Goal: Task Accomplishment & Management: Complete application form

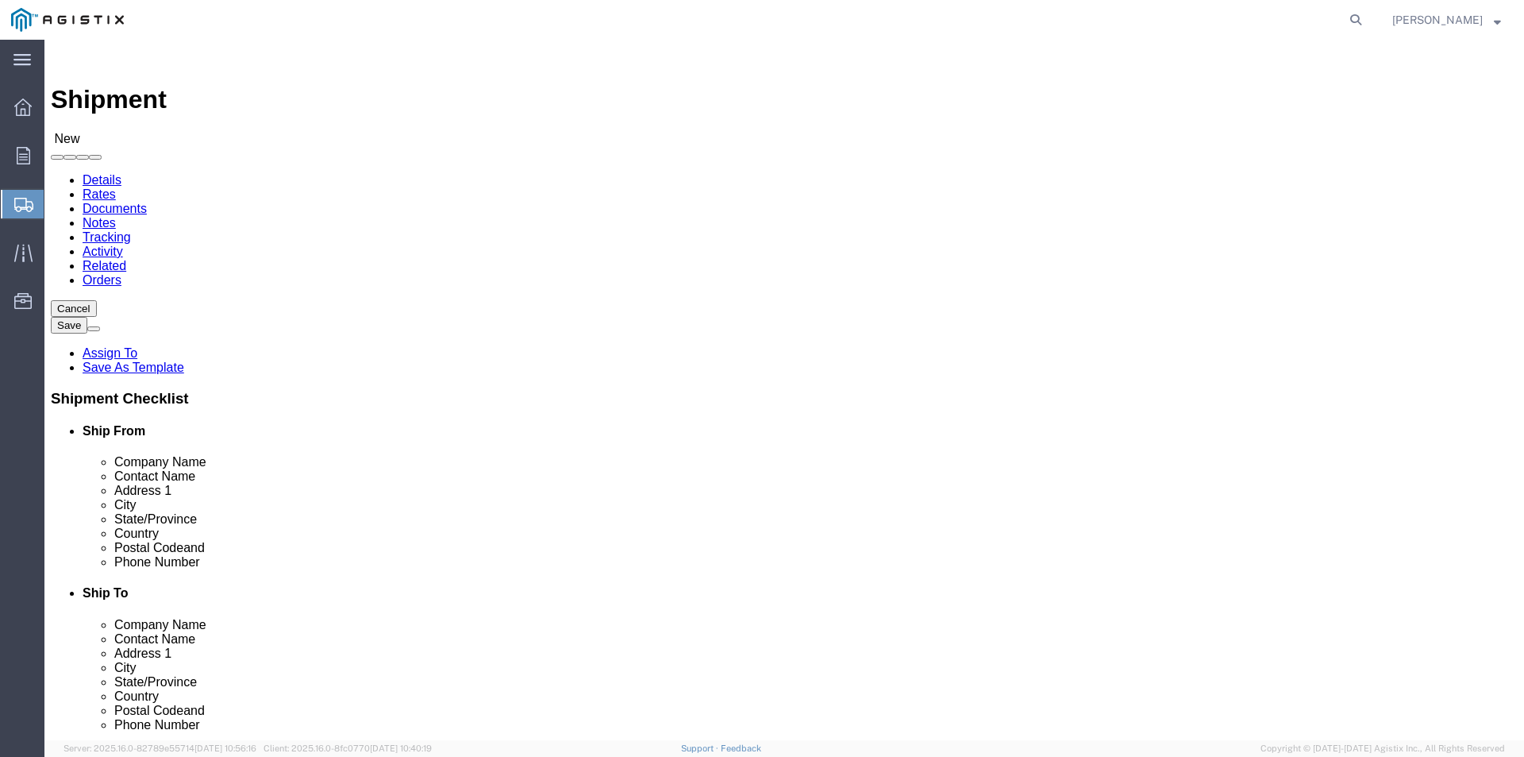
select select
click at [17, 140] on div at bounding box center [23, 156] width 44 height 32
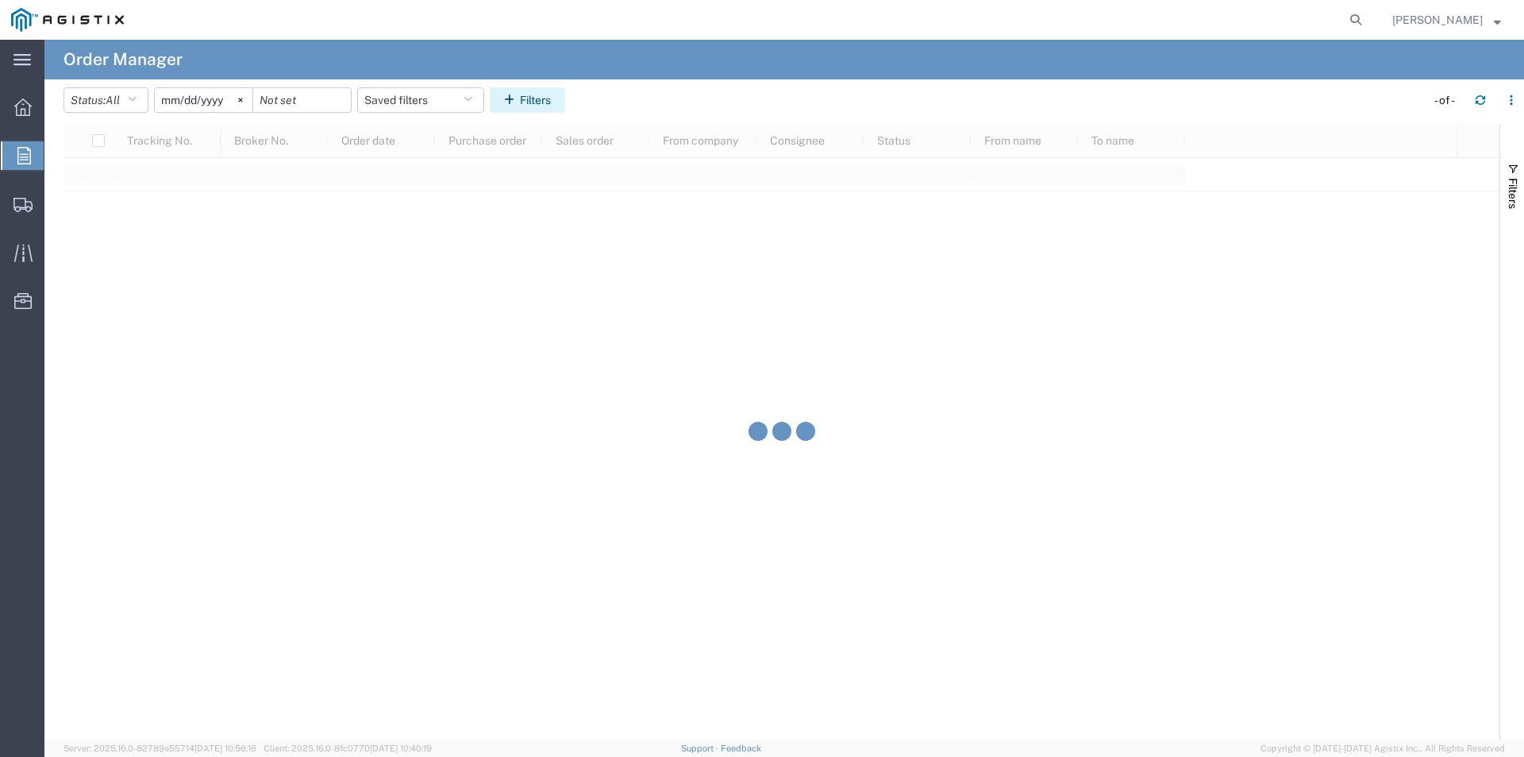
click at [541, 102] on button "Filters" at bounding box center [527, 99] width 75 height 25
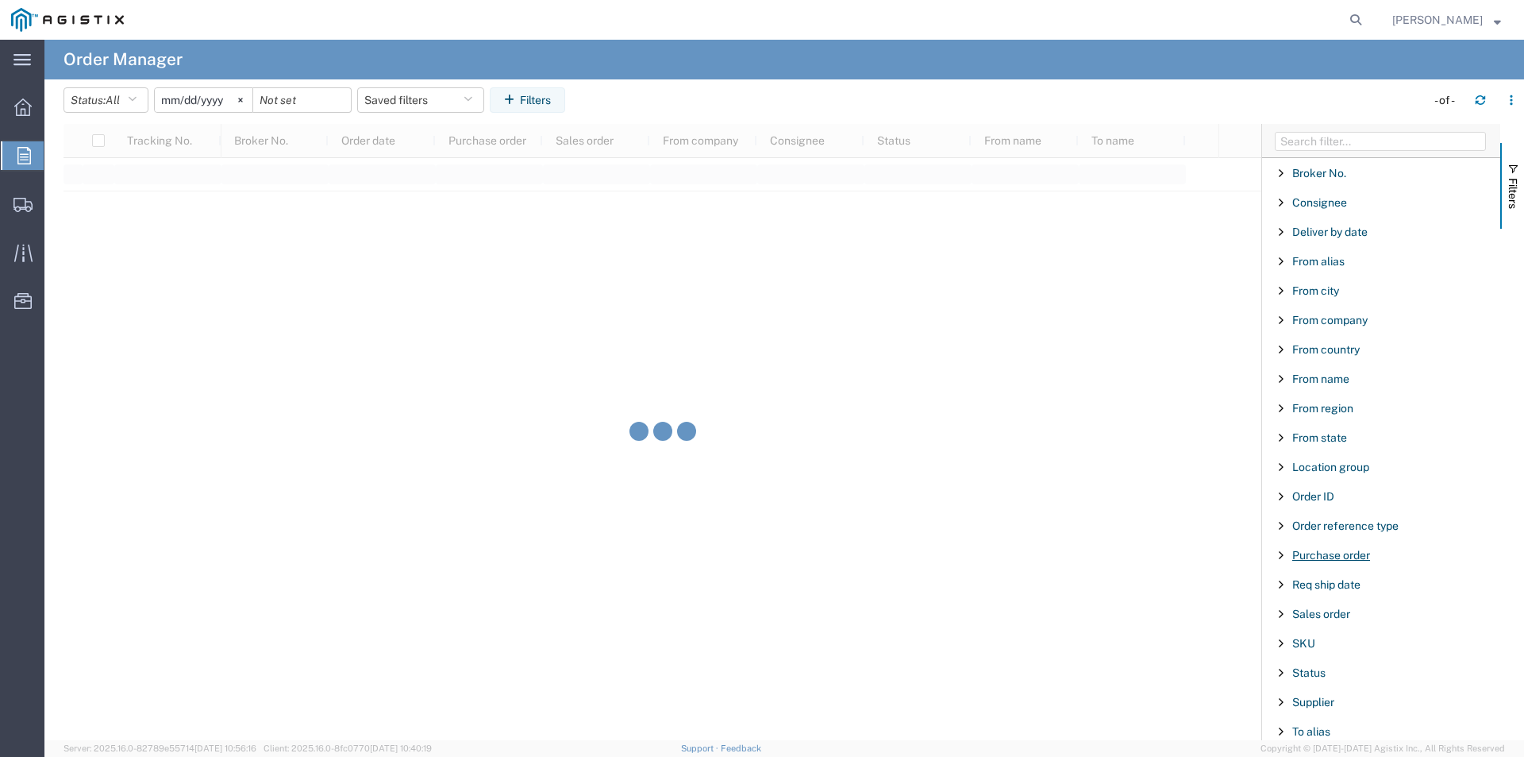
click at [1344, 552] on span "Purchase order" at bounding box center [1331, 555] width 78 height 13
click at [1377, 628] on input "Filter Value" at bounding box center [1387, 621] width 208 height 19
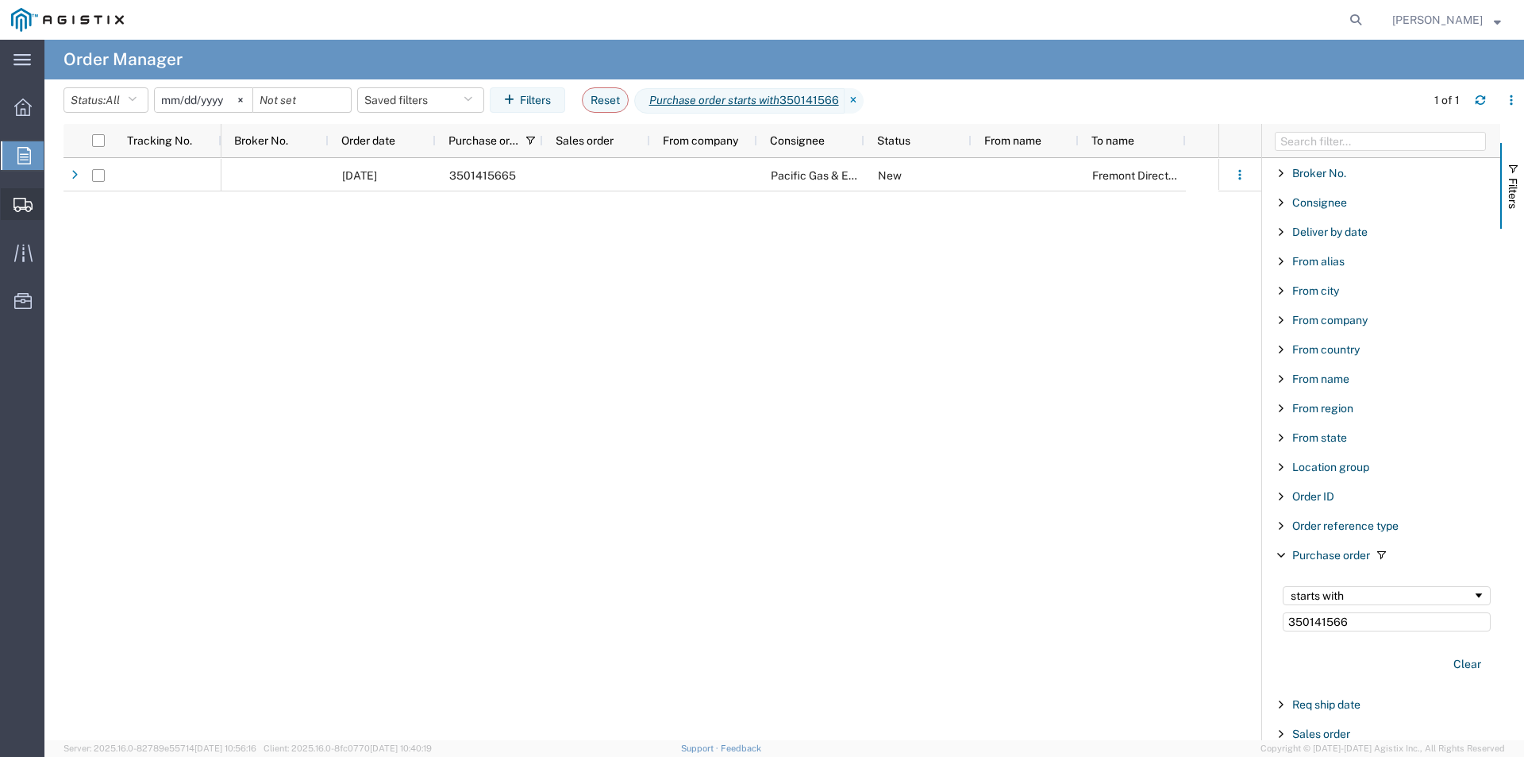
type input "350141566"
click at [0, 0] on span "Create Shipment" at bounding box center [0, 0] width 0 height 0
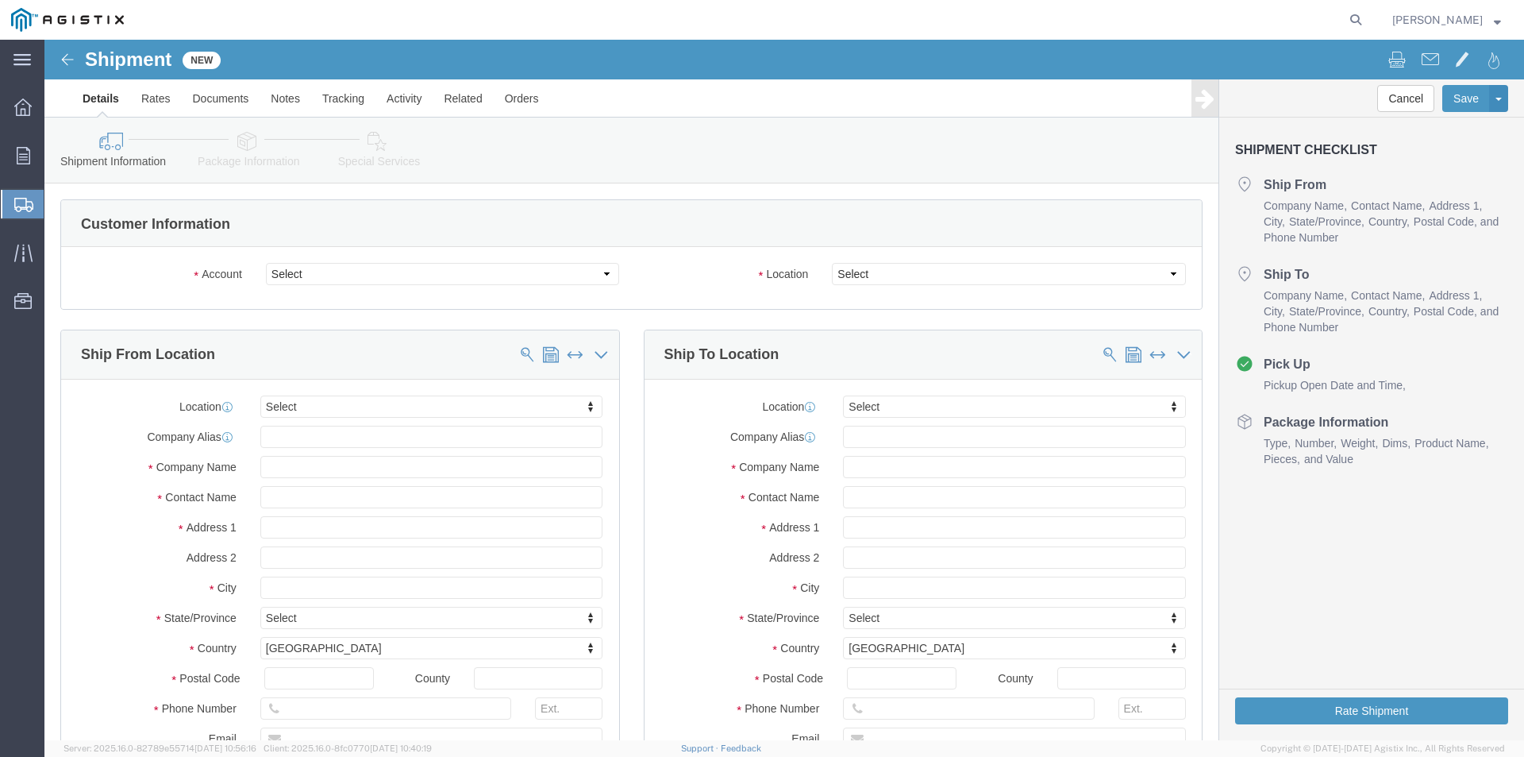
select select
click select "Select Oldcastle Precast Inc PG&E"
select select "9596"
click select "Select Oldcastle Precast Inc PG&E"
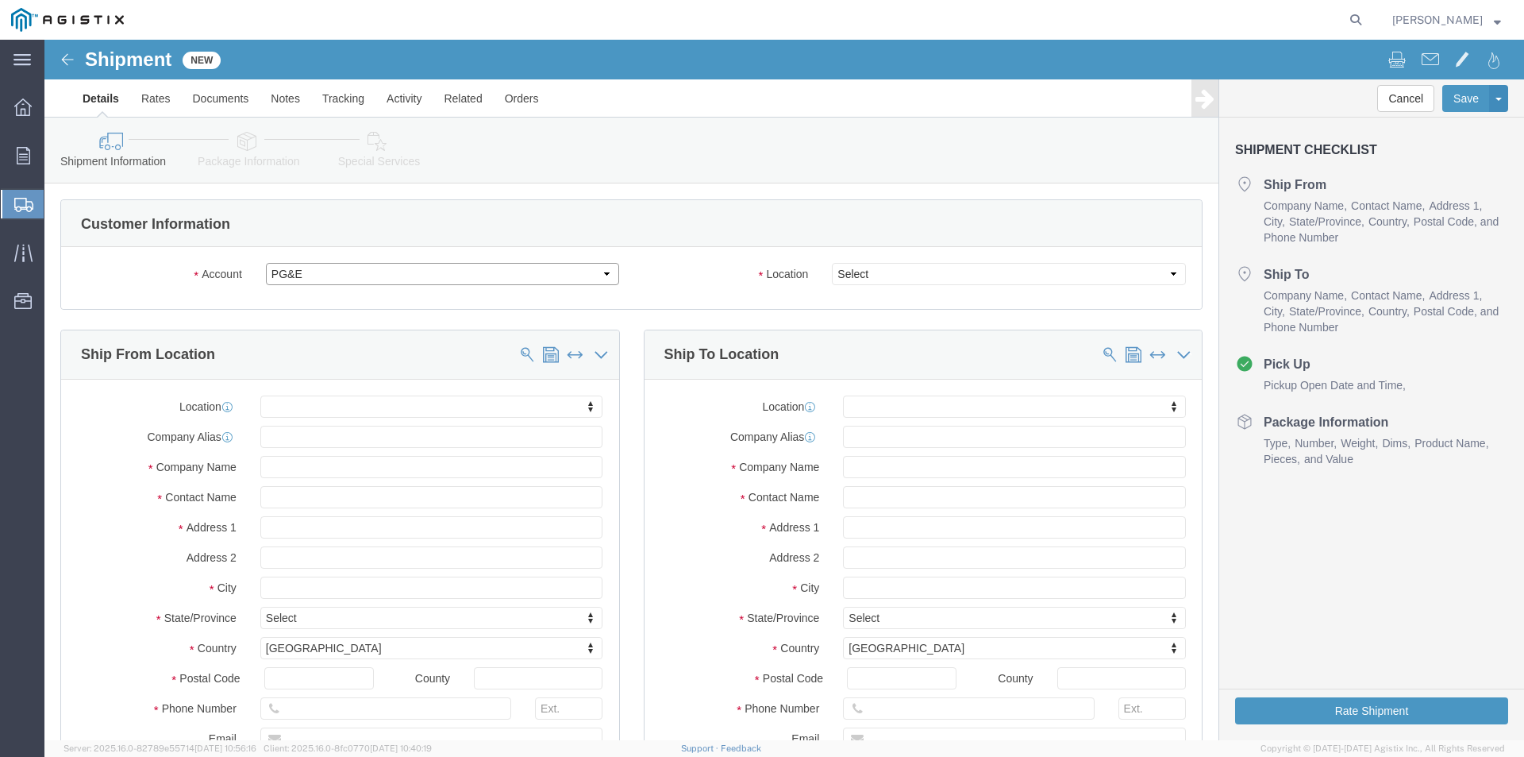
select select
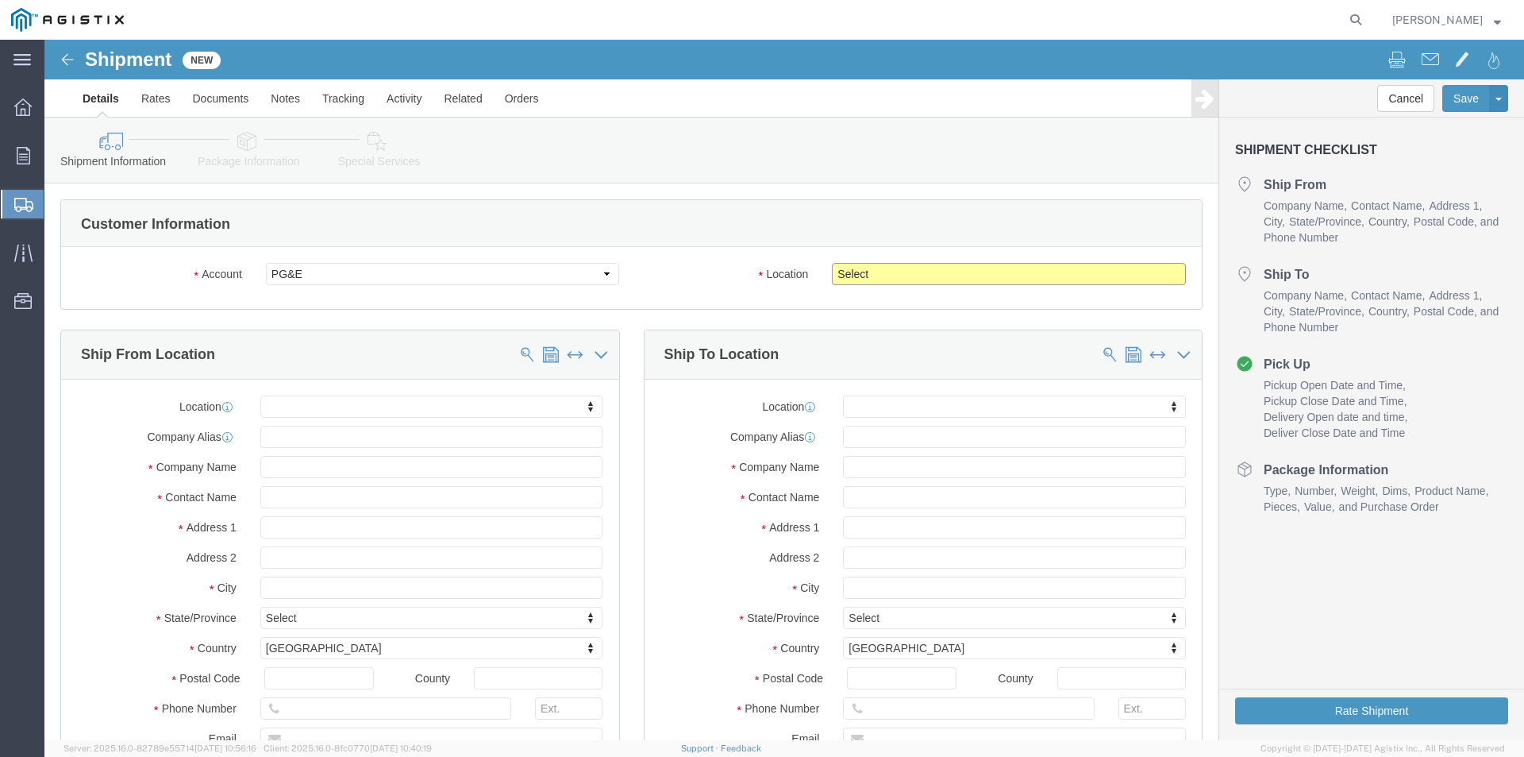
click select "Select All Others [GEOGRAPHIC_DATA] [GEOGRAPHIC_DATA] [GEOGRAPHIC_DATA] [GEOGRA…"
select select "23082"
click select "Select All Others [GEOGRAPHIC_DATA] [GEOGRAPHIC_DATA] [GEOGRAPHIC_DATA] [GEOGRA…"
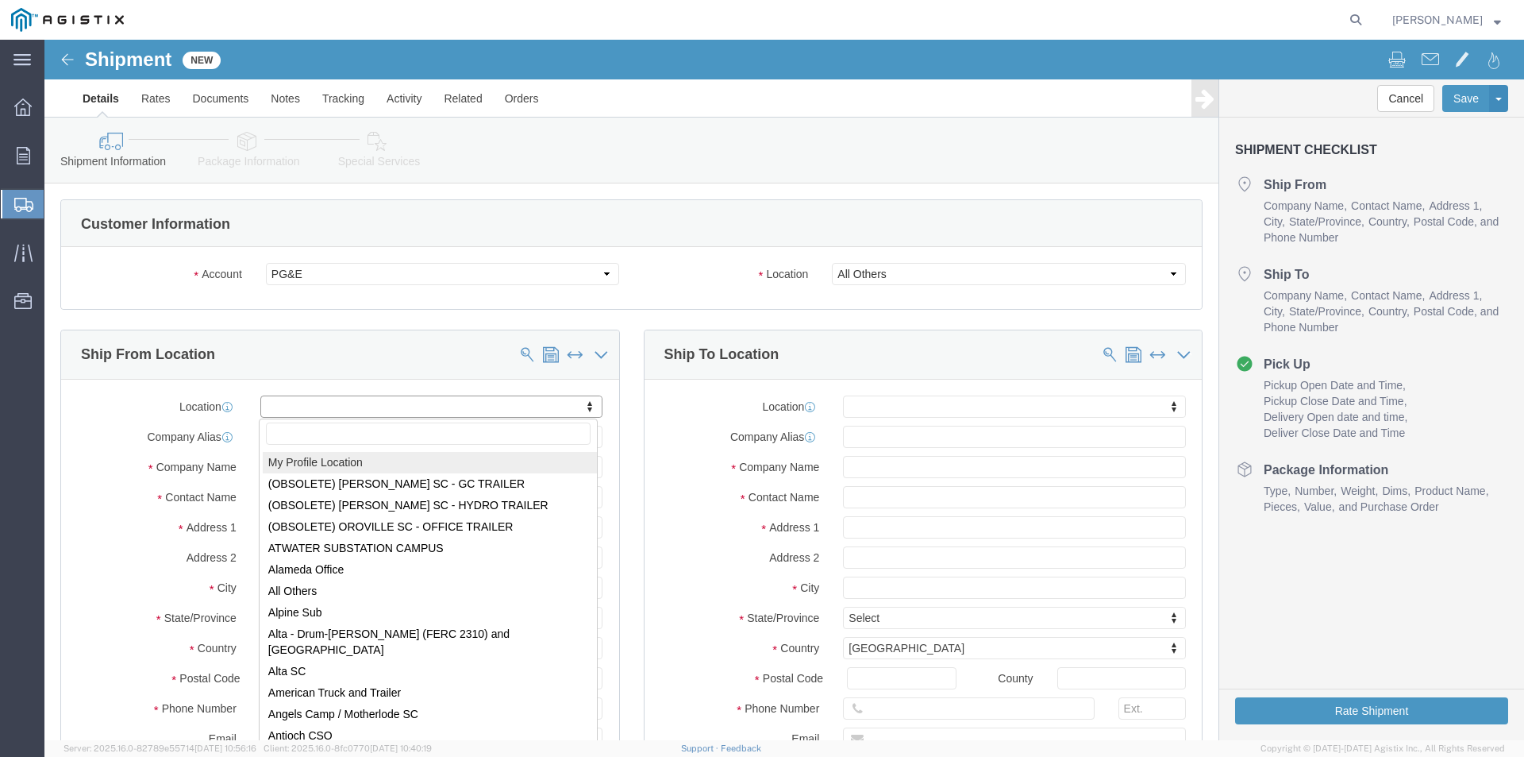
drag, startPoint x: 291, startPoint y: 423, endPoint x: 357, endPoint y: 427, distance: 66.8
select select "MYPROFILE"
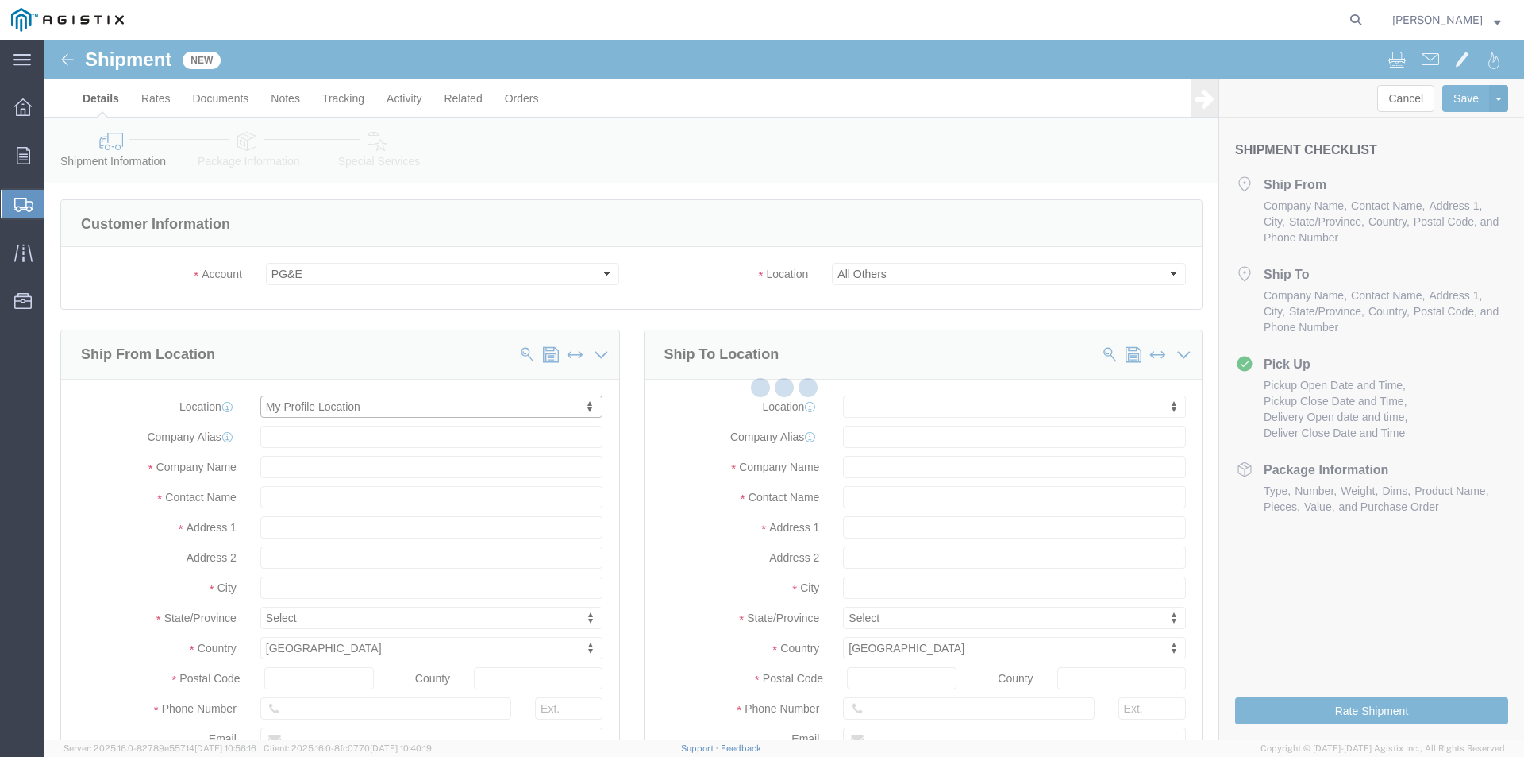
select select "CA"
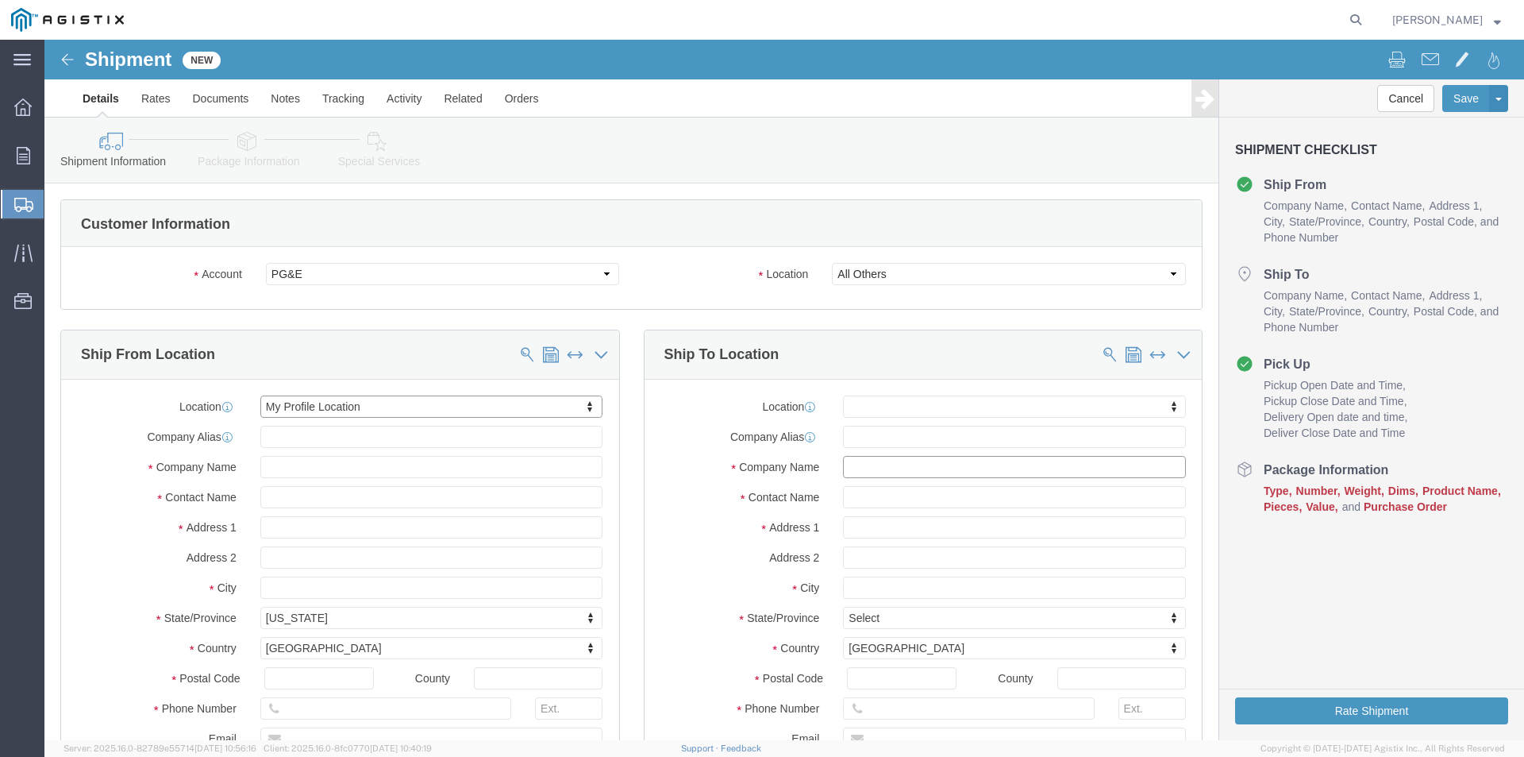
click input "text"
type input "PGE [DEMOGRAPHIC_DATA] NELLA"
click input "text"
type input "LOS BANOS JOBSITE"
click input "text"
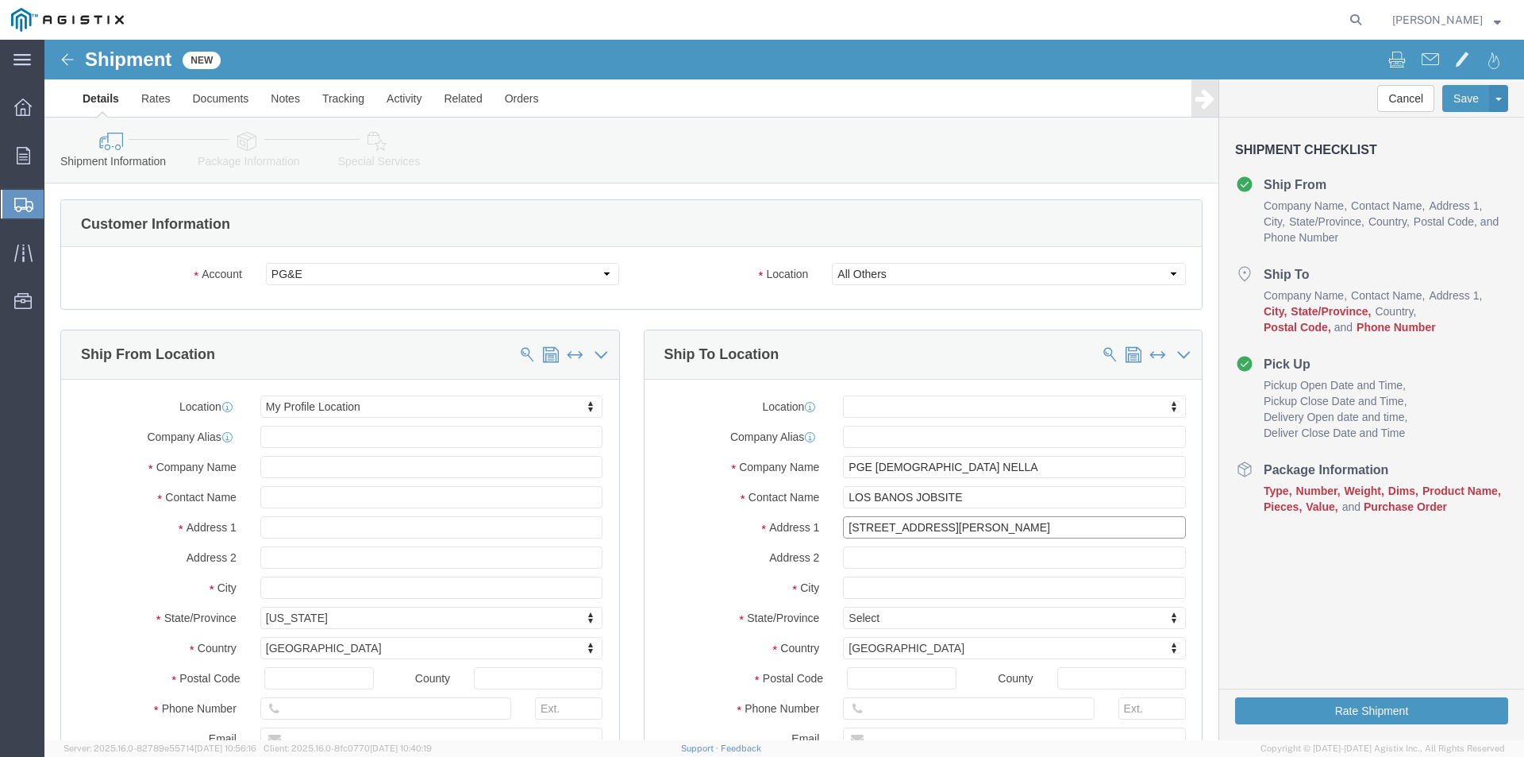
type input "[STREET_ADDRESS][PERSON_NAME]"
click input "text"
type input "LOS BANOS"
click label "City"
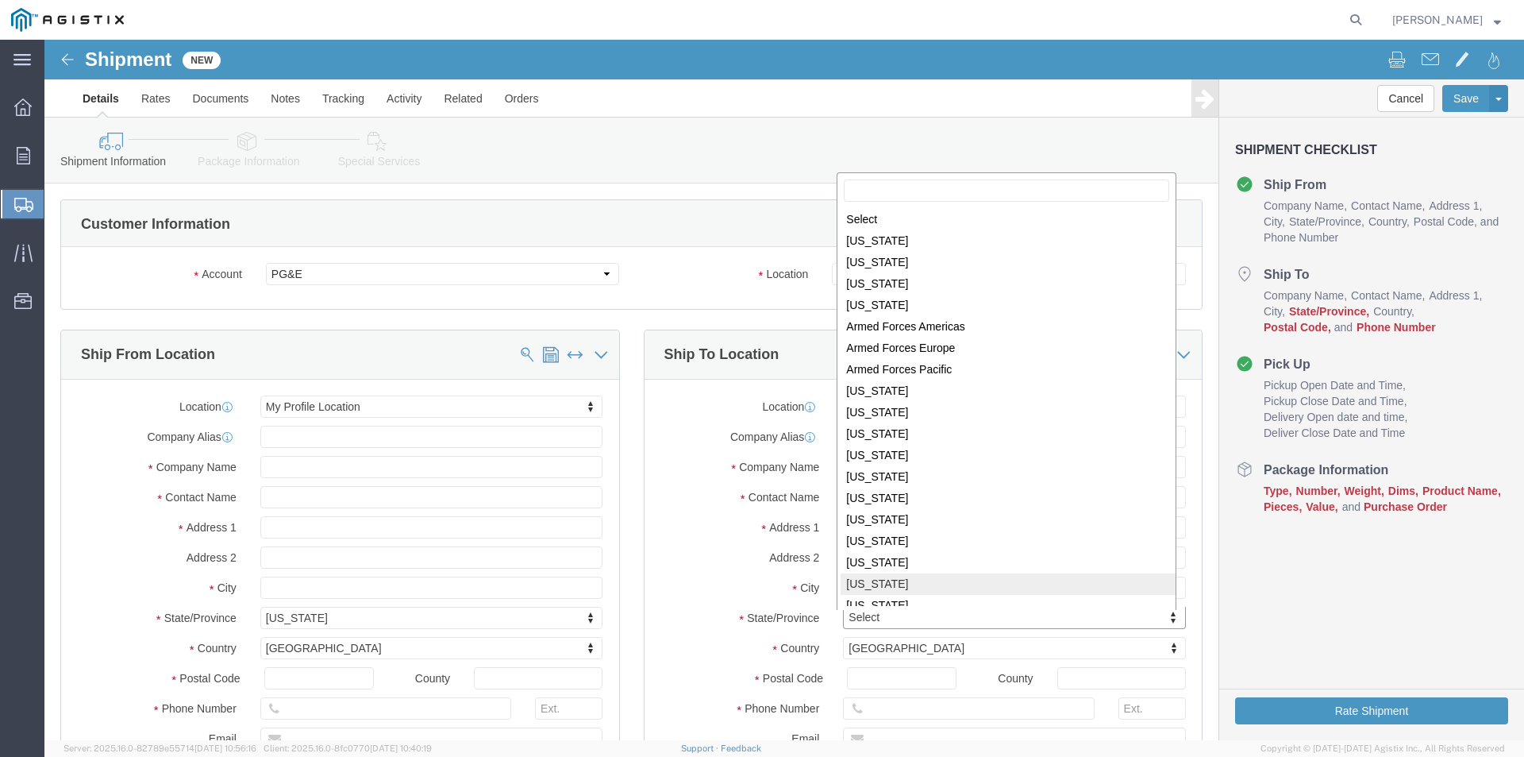
scroll to position [2, 0]
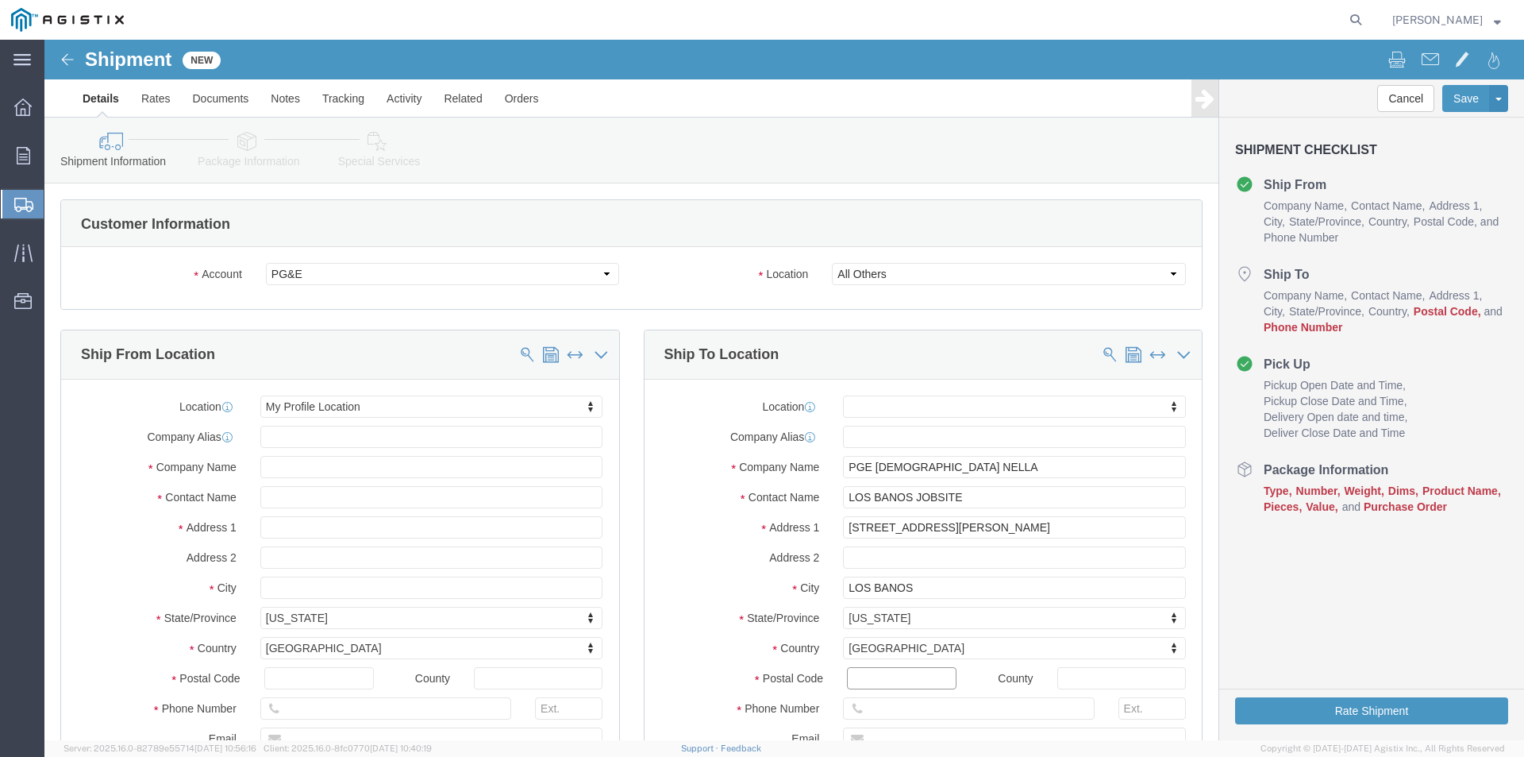
click input "Postal Code"
type input "93635"
click input "text"
type input "[PHONE_NUMBER]"
click div "Location My Profile Location (OBSOLETE) [PERSON_NAME] SC - GC TRAILER (OBSOLETE…"
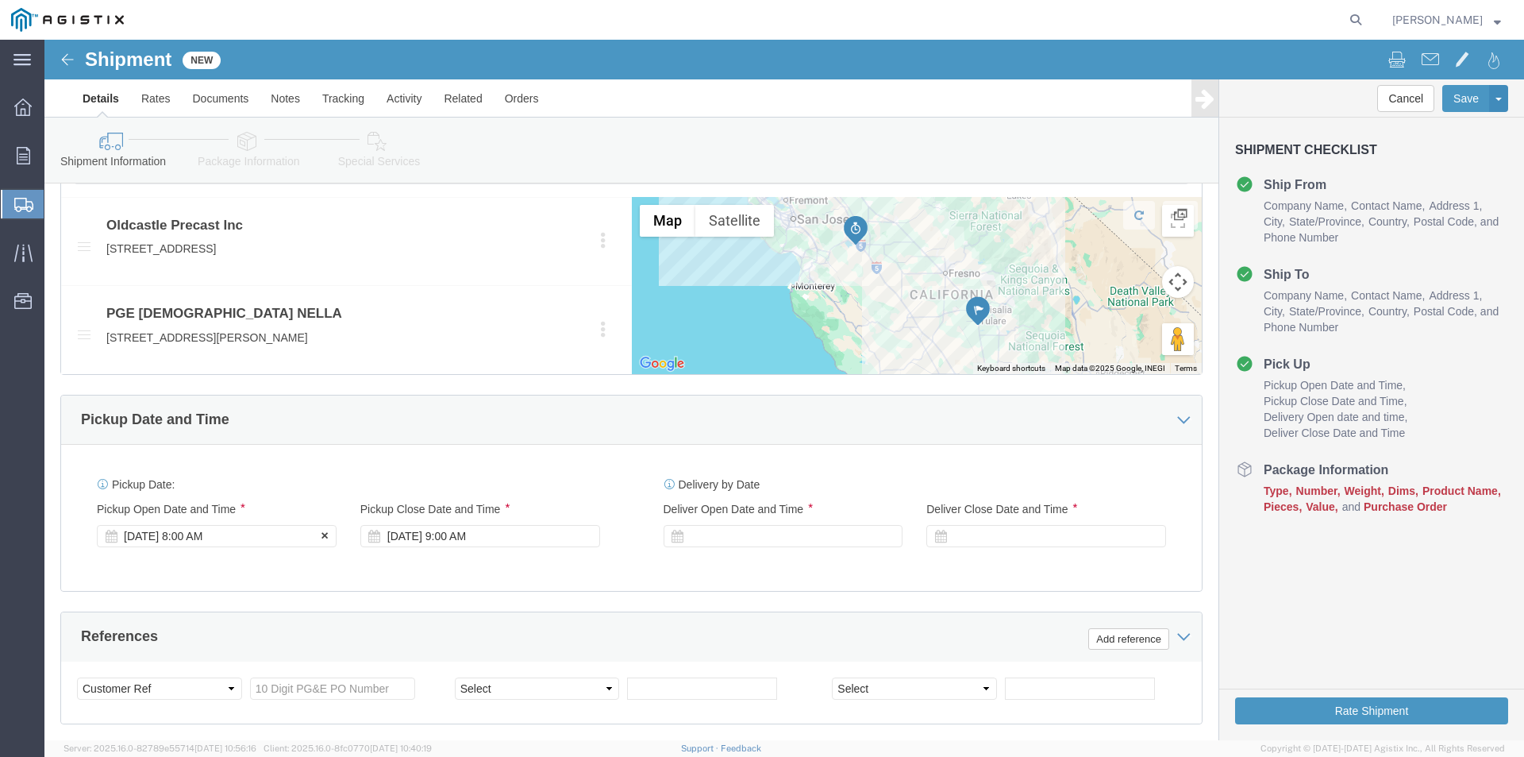
click div "[DATE] 8:00 AM"
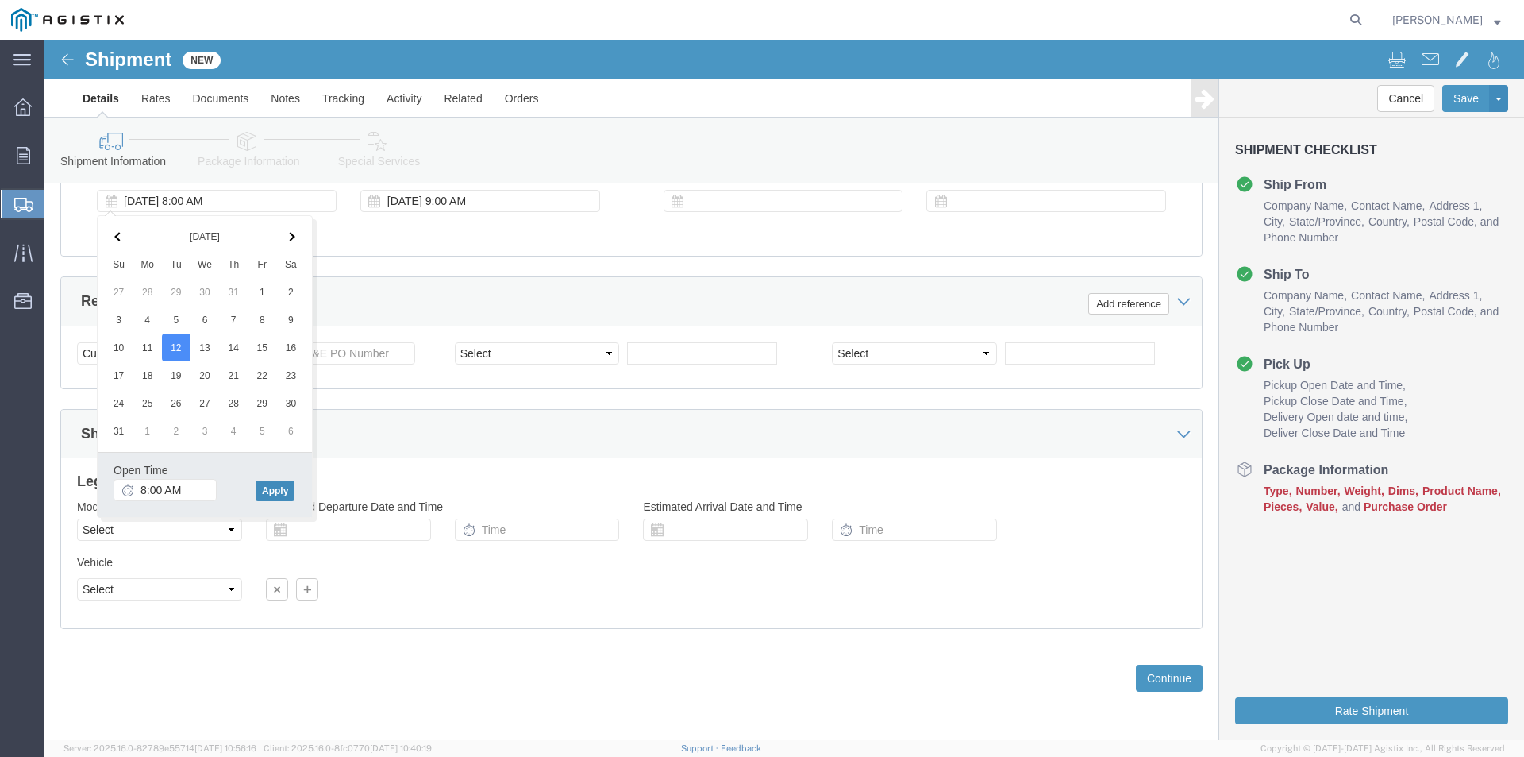
click button "Apply"
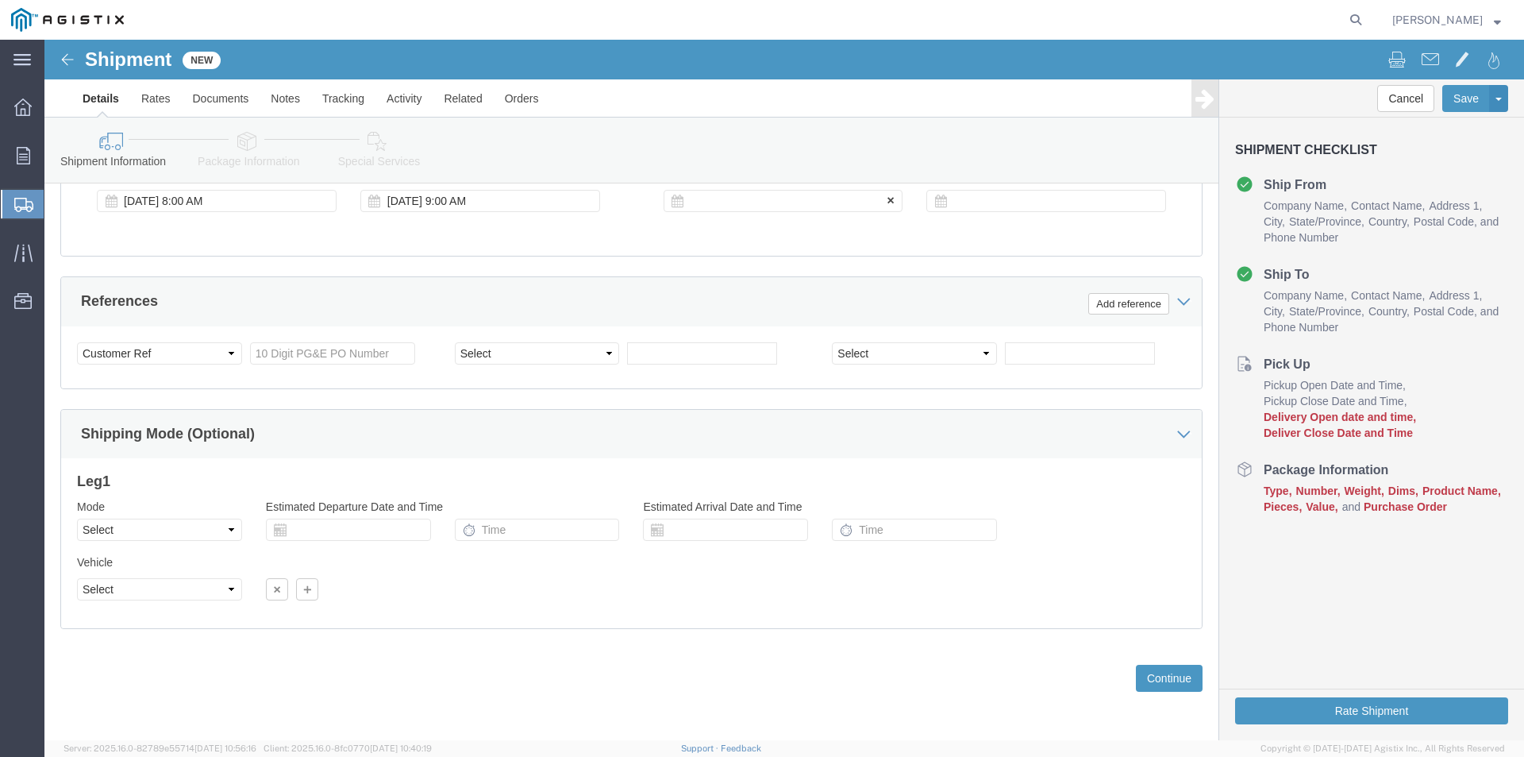
click div
click button "Apply"
click div
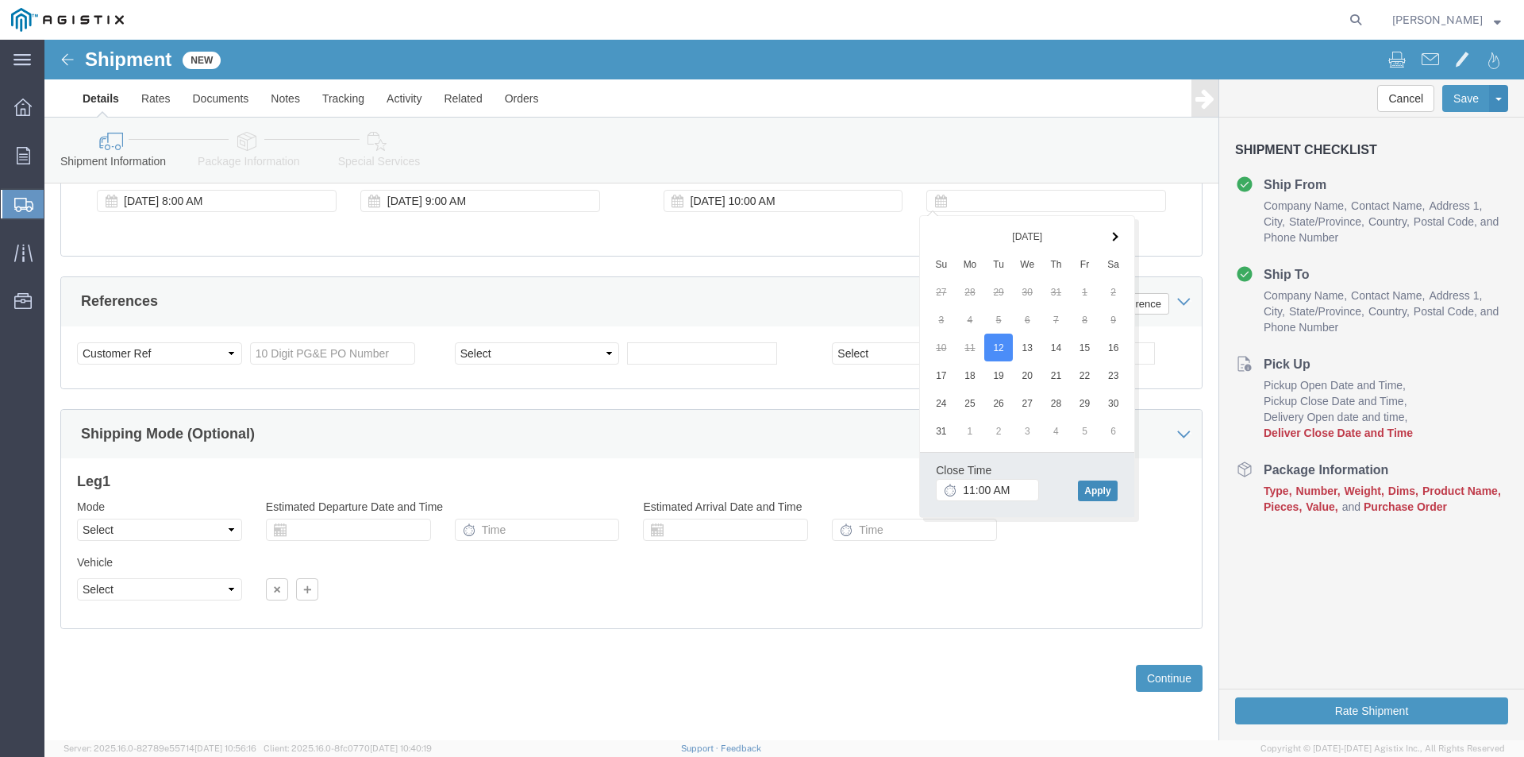
click button "Apply"
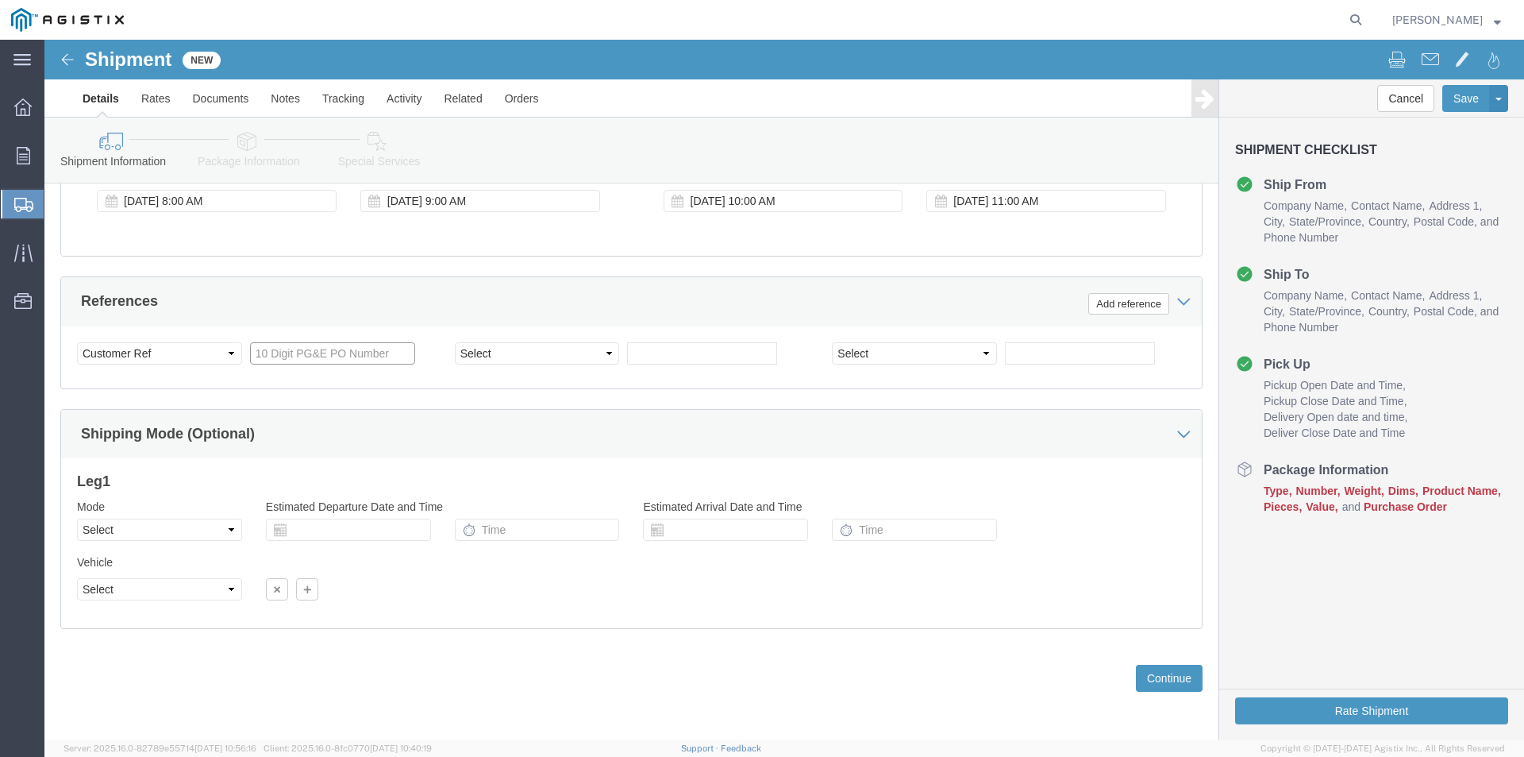
click input "text"
type input "3501415666"
click div "References Add reference"
click button "Continue"
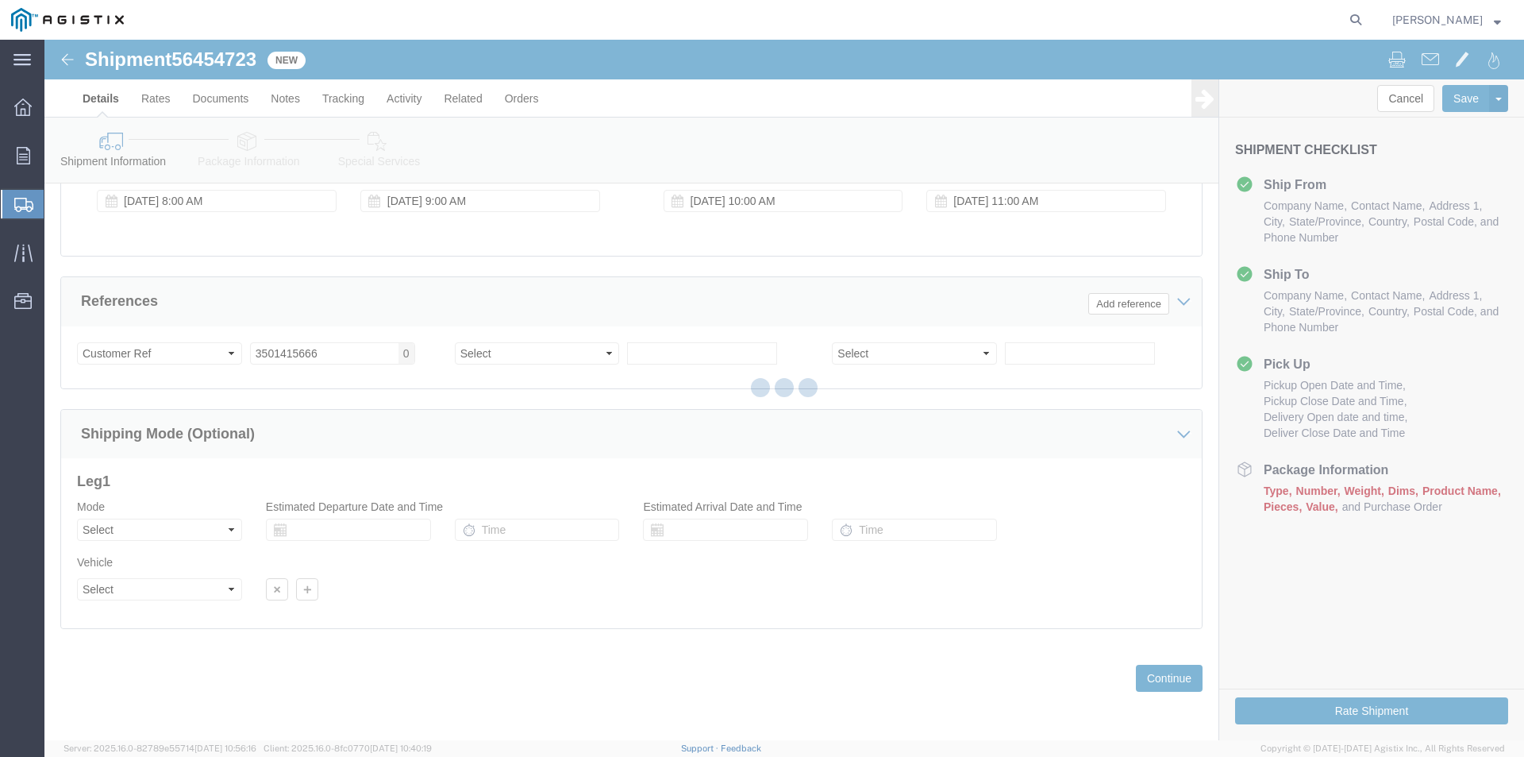
select select "22122"
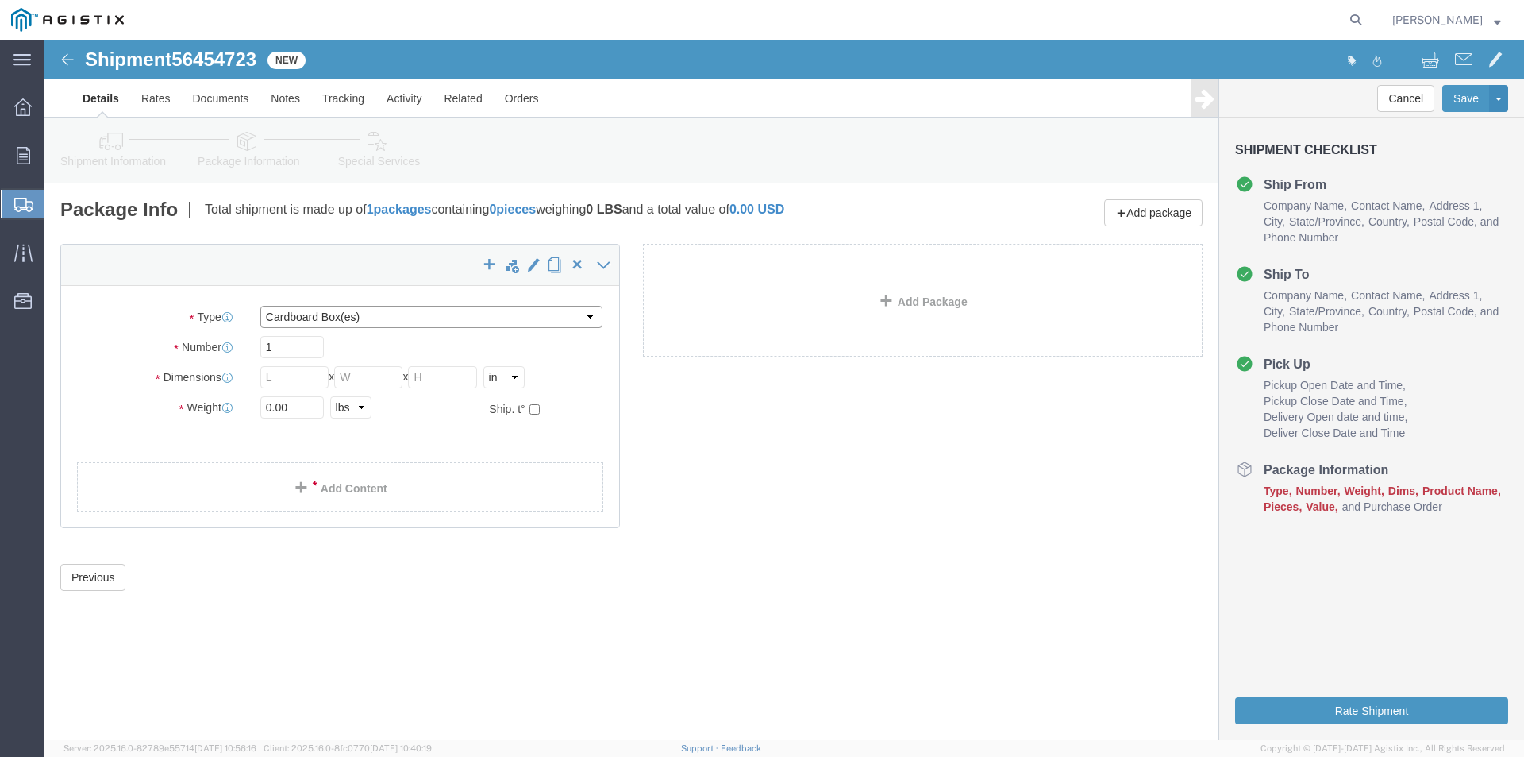
click select "Select Bulk Bundle(s) Cardboard Box(es) Carton(s) Crate(s) Drum(s) (Fiberboard)…"
select select "NKCR"
click select "Select Bulk Bundle(s) Cardboard Box(es) Carton(s) Crate(s) Drum(s) (Fiberboard)…"
drag, startPoint x: 252, startPoint y: 310, endPoint x: 202, endPoint y: 311, distance: 50.8
click div "Number 1"
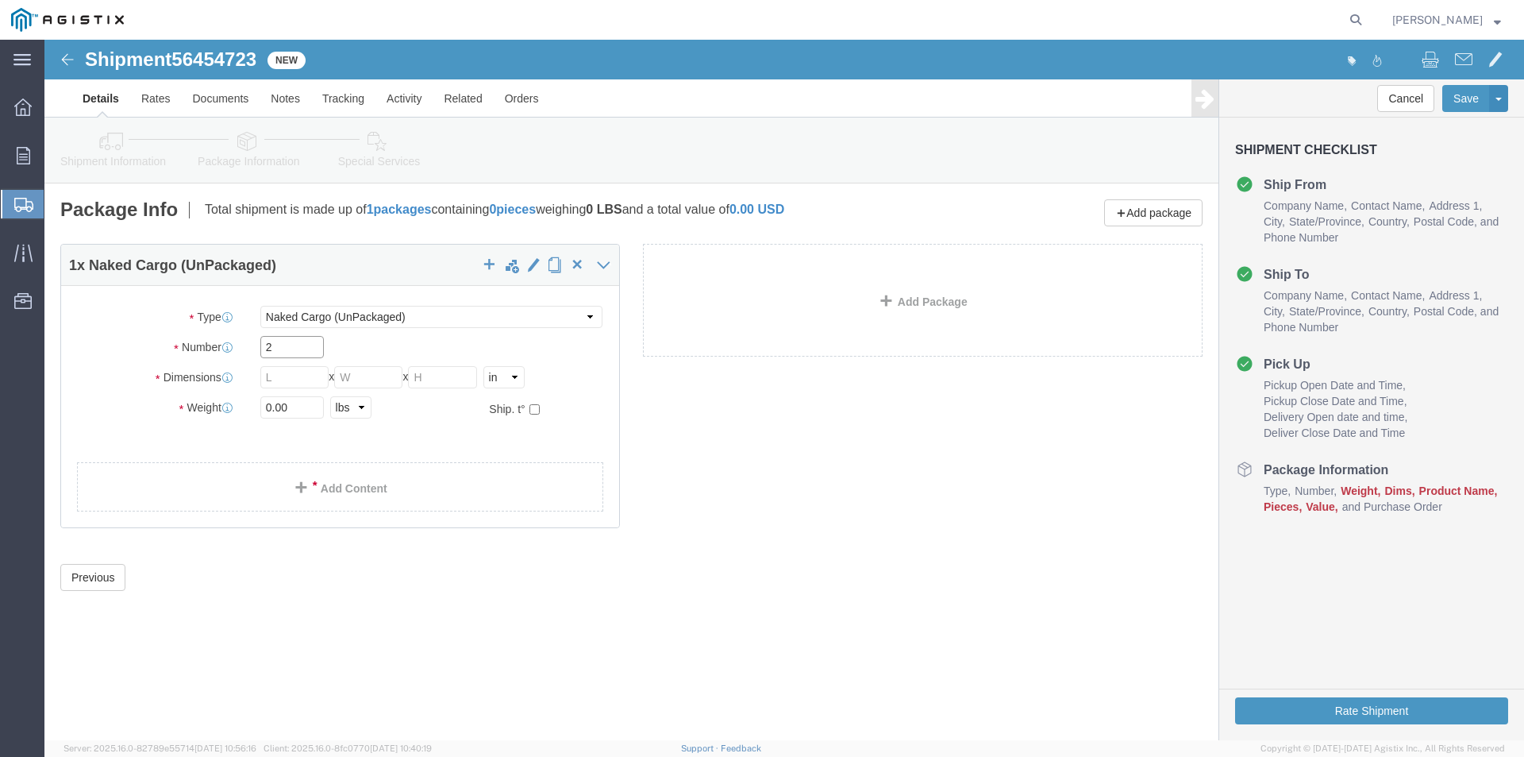
type input "2"
click input "text"
type input "36"
click input "text"
type input "60"
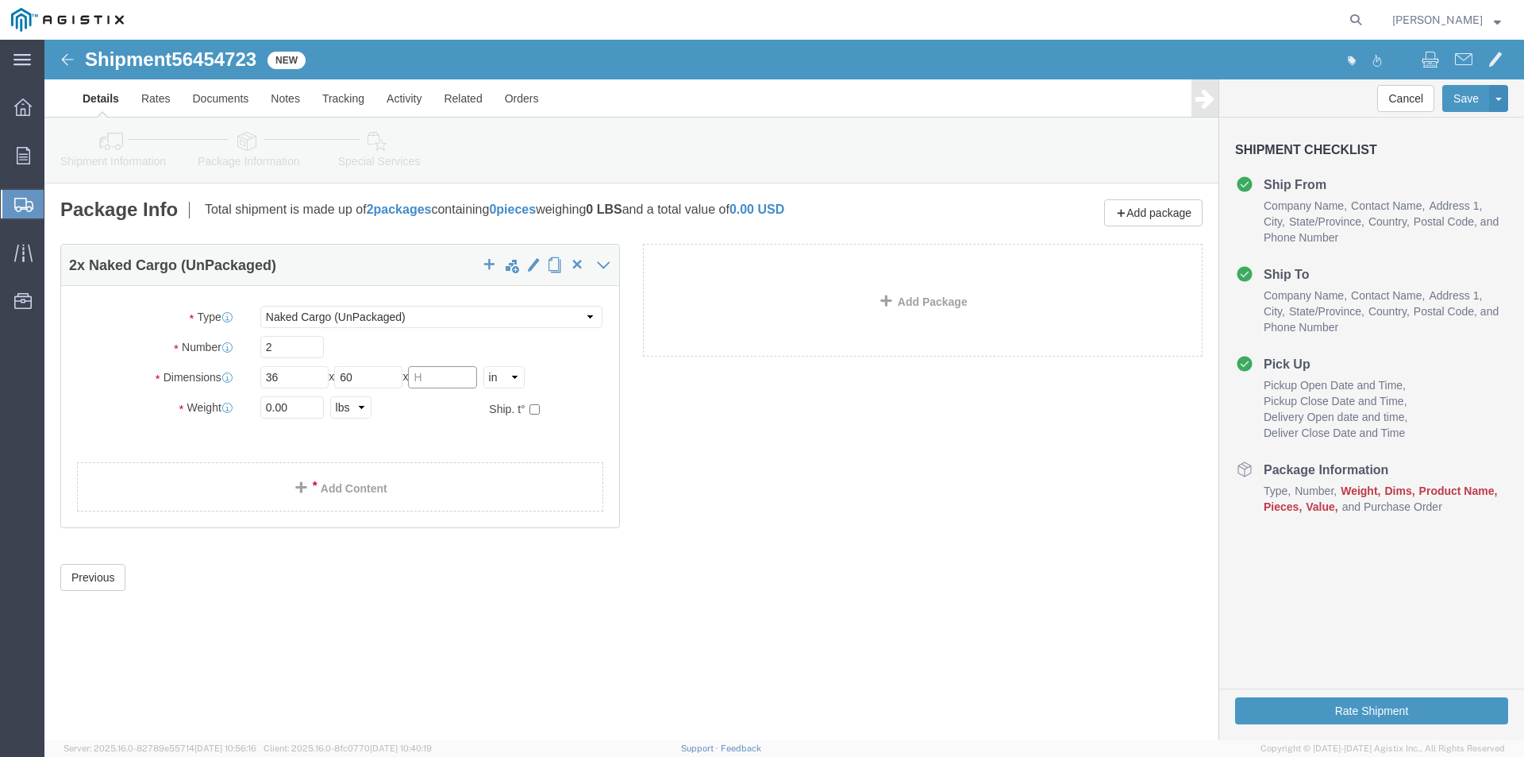
click input "text"
type input "52"
drag, startPoint x: 256, startPoint y: 364, endPoint x: 152, endPoint y: 368, distance: 104.9
click div "Weight 0.00 Select kgs lbs Ship. t°"
type input "14597"
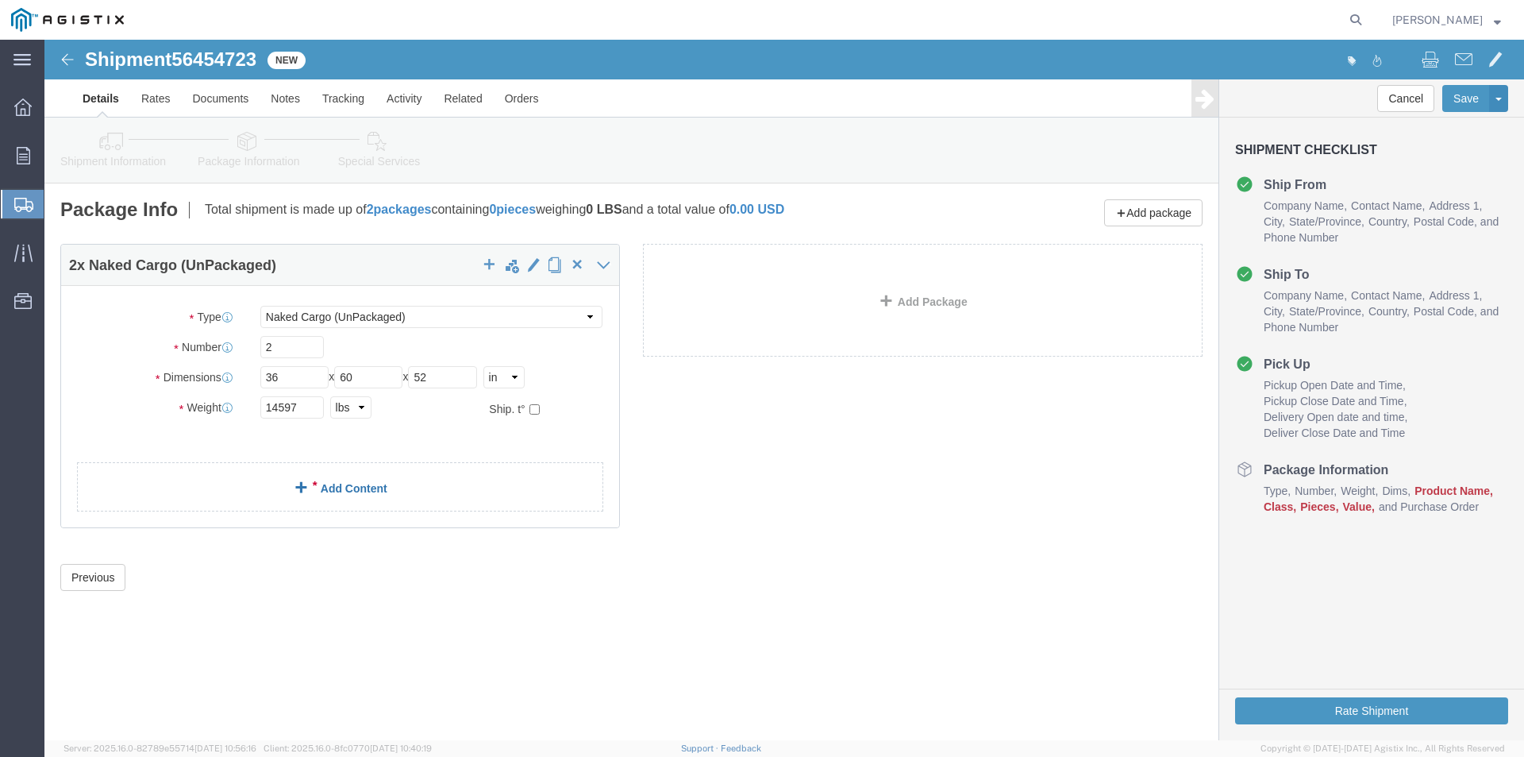
click span
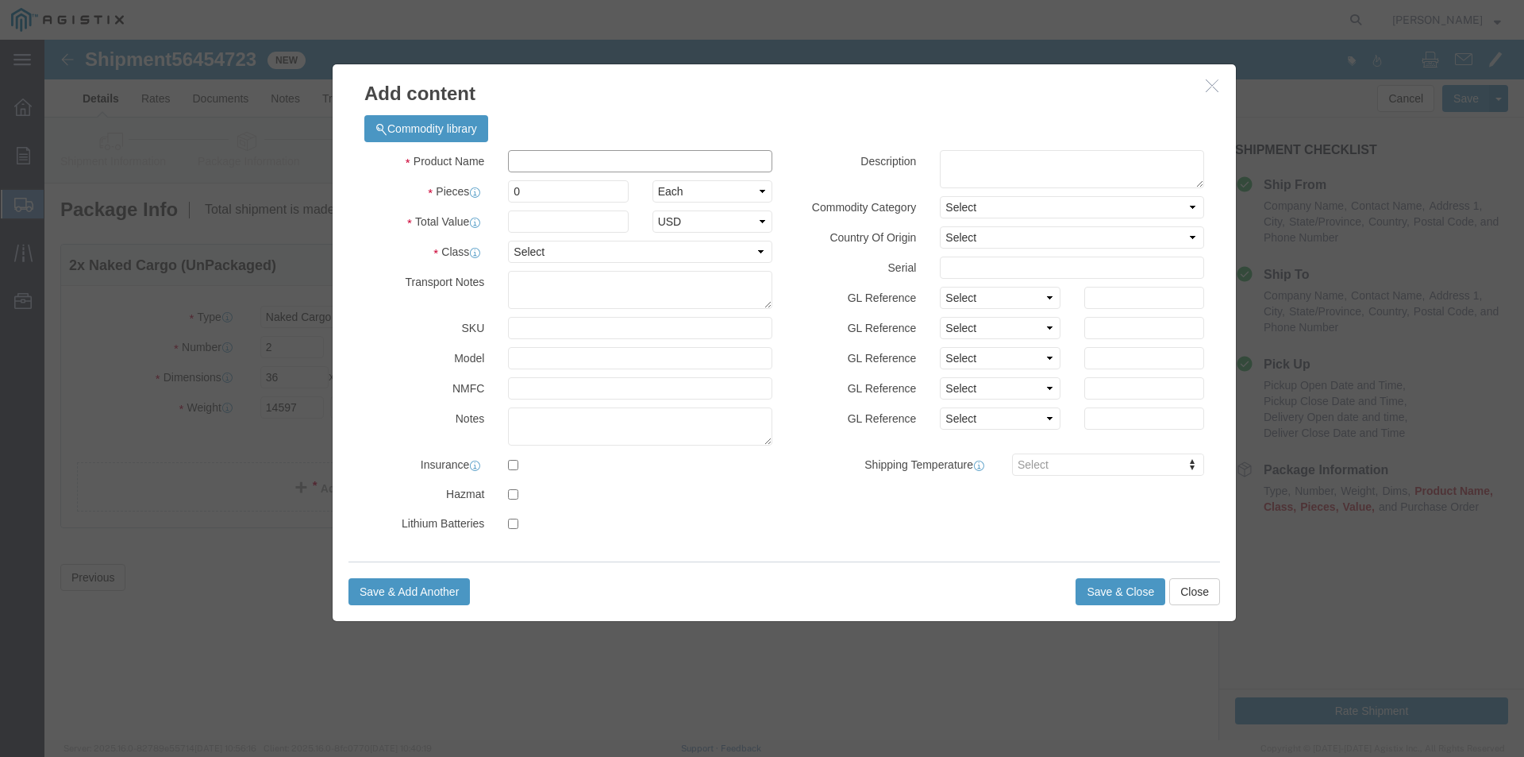
click input "text"
type input "04-0334 #5 IVT SPLICE"
click input "0"
type input "2"
click input "text"
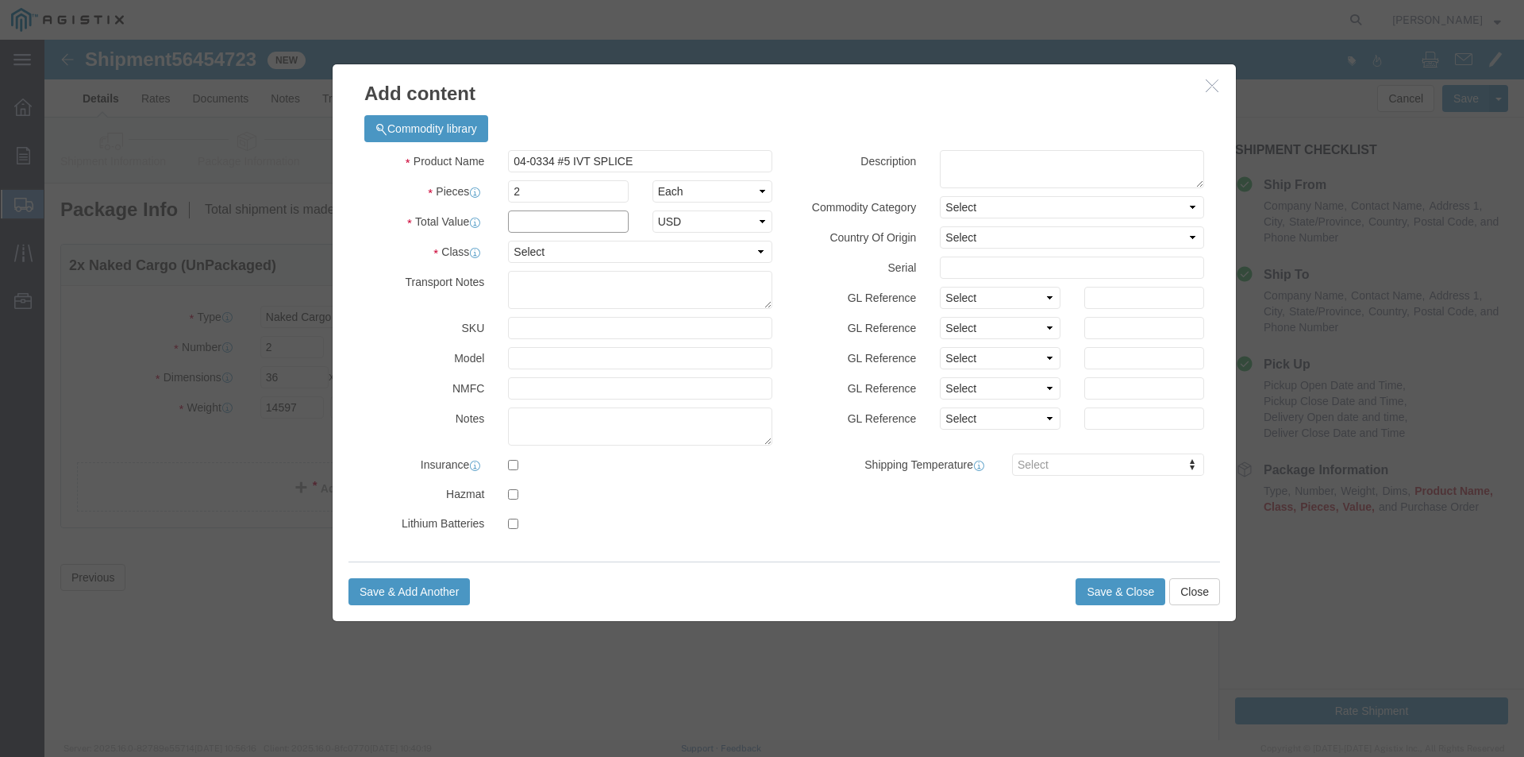
type input "1"
click select "Select 50 55 60 65 70 85 92.5 100 125 175 250 300 400"
select select "55"
click select "Select 50 55 60 65 70 85 92.5 100 125 175 250 300 400"
click button "Save & Close"
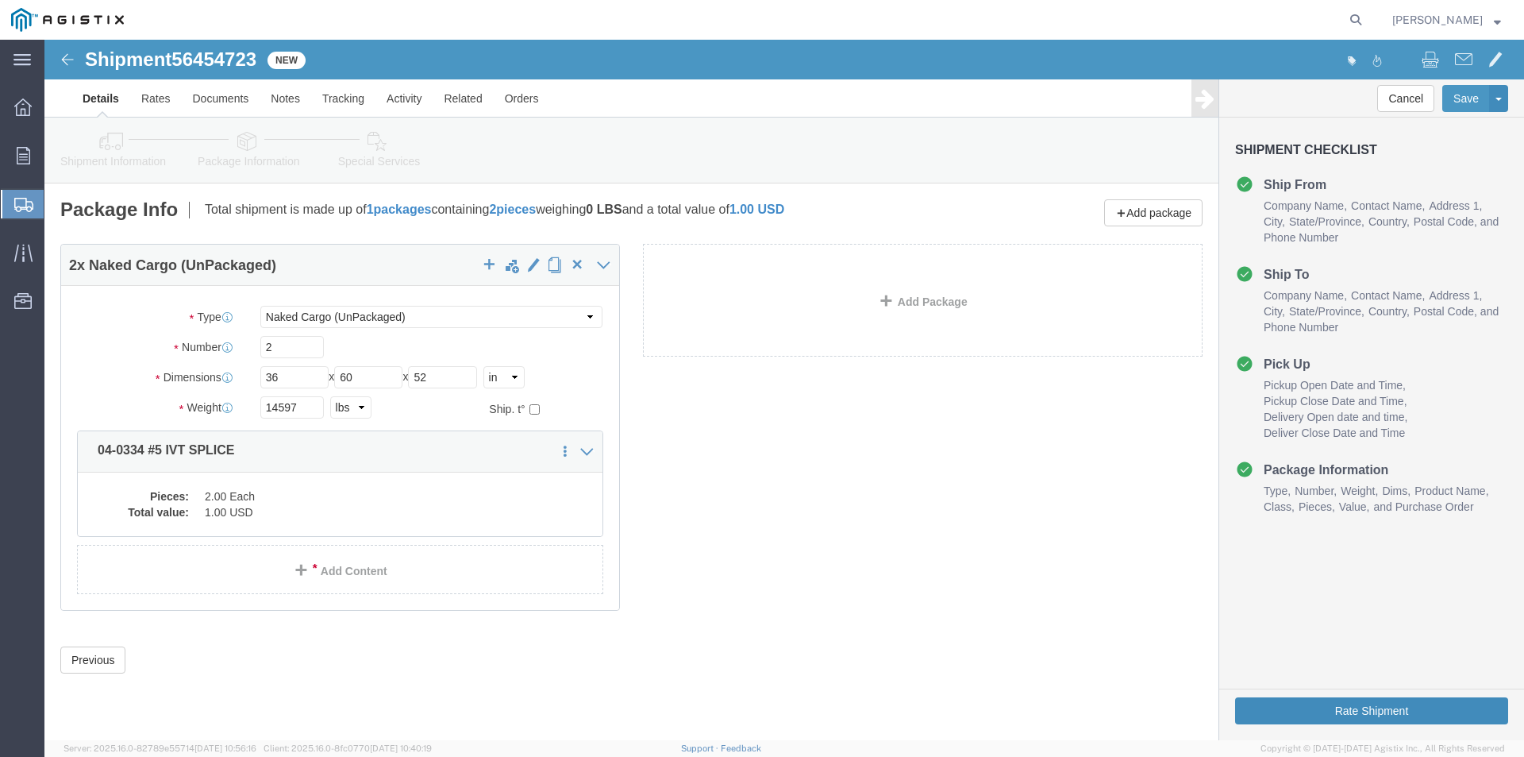
click button "Rate Shipment"
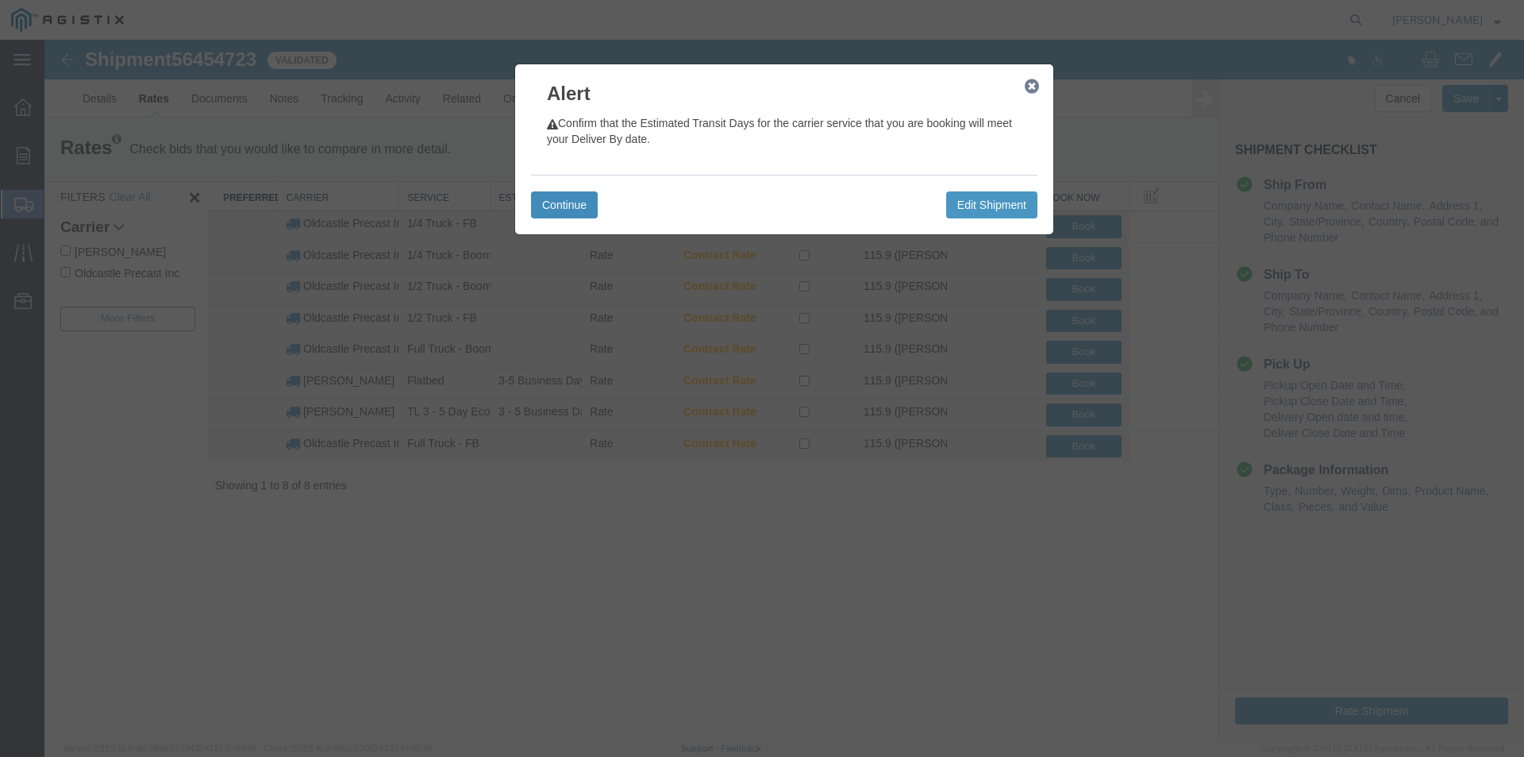
click at [560, 206] on button "Continue" at bounding box center [564, 204] width 67 height 27
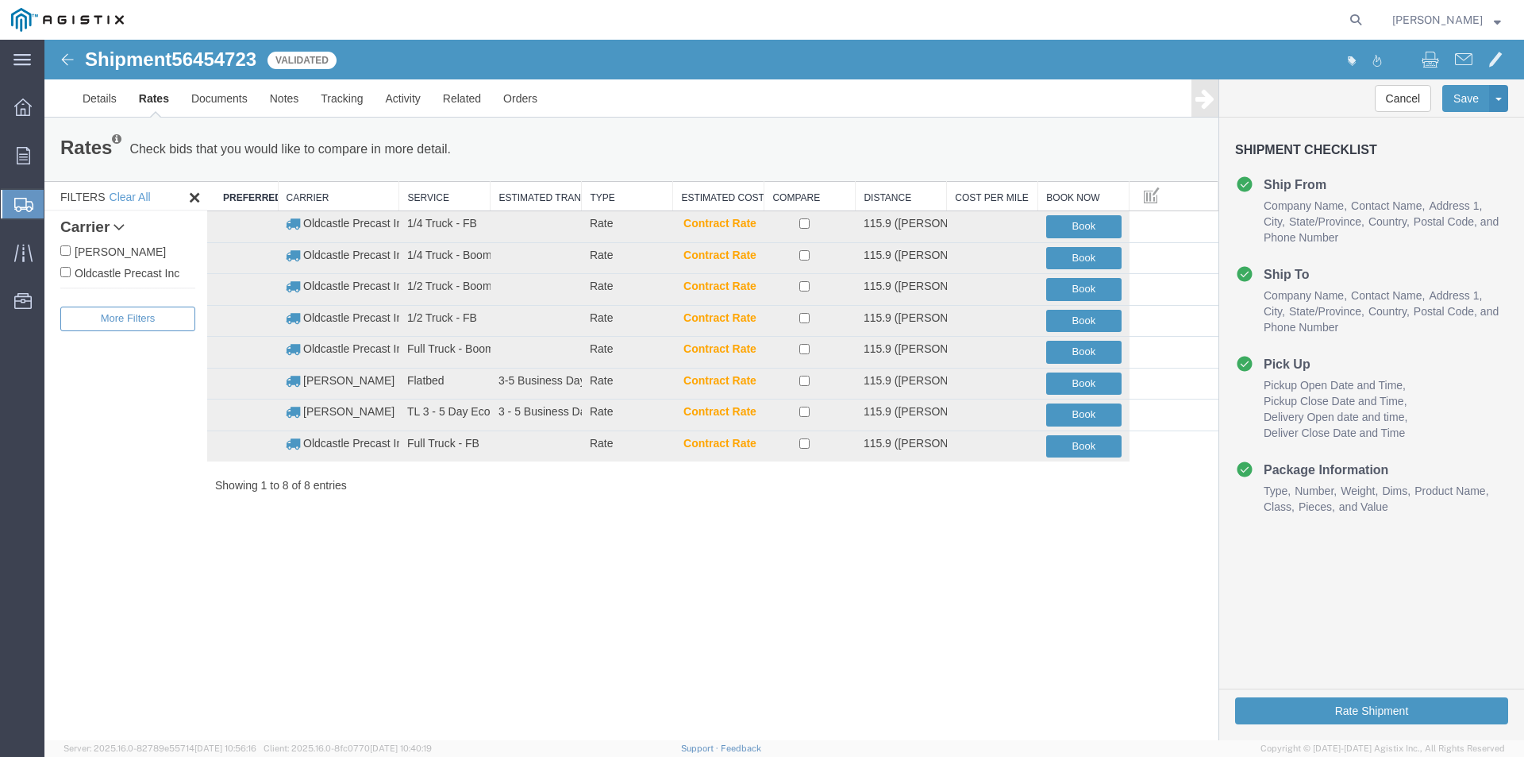
click at [145, 274] on label "Oldcastle Precast Inc" at bounding box center [127, 272] width 135 height 17
click at [71, 274] on input "Oldcastle Precast Inc" at bounding box center [65, 272] width 10 height 10
checkbox input "true"
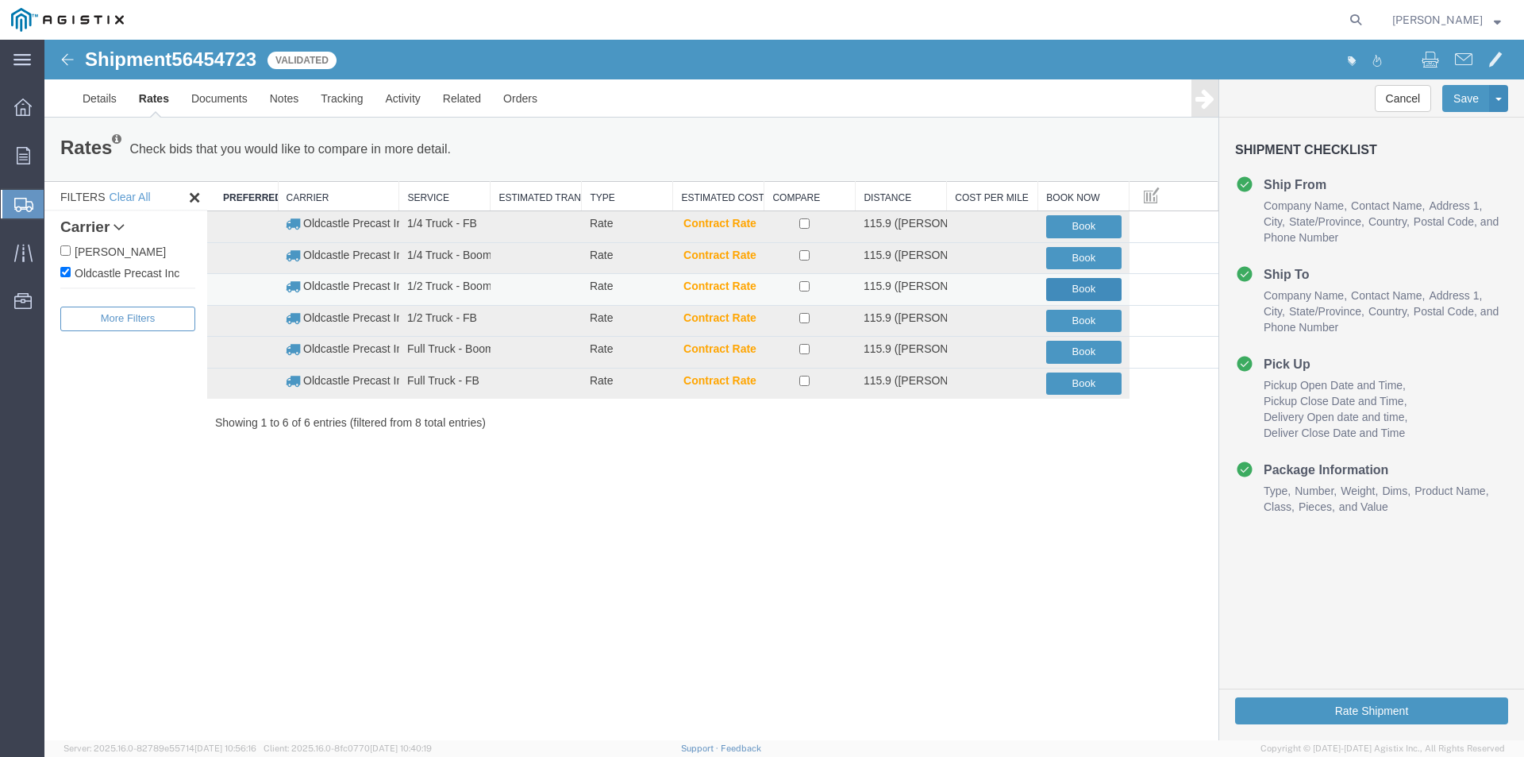
click at [1090, 283] on button "Book" at bounding box center [1083, 289] width 75 height 23
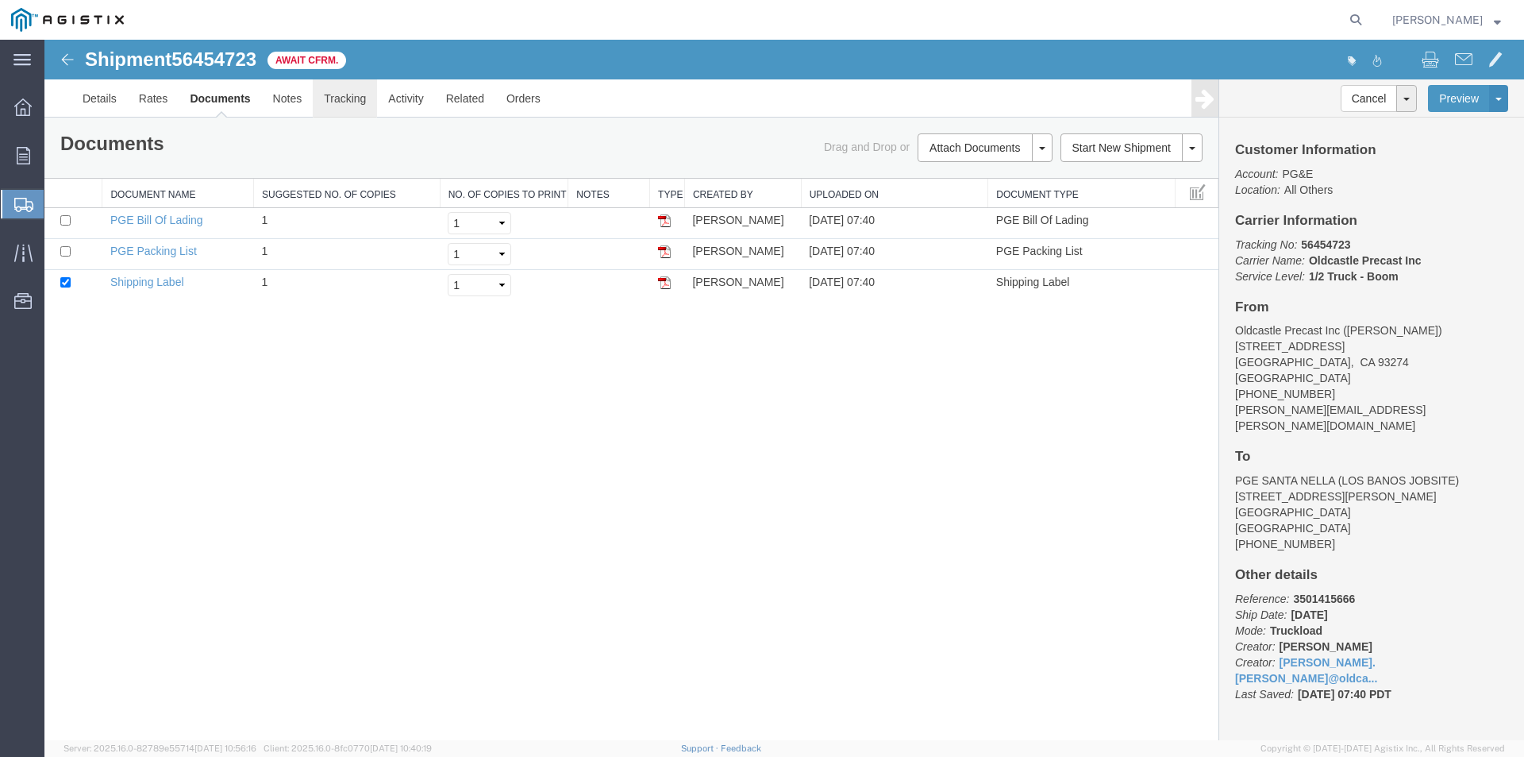
click at [362, 97] on link "Tracking" at bounding box center [345, 98] width 64 height 38
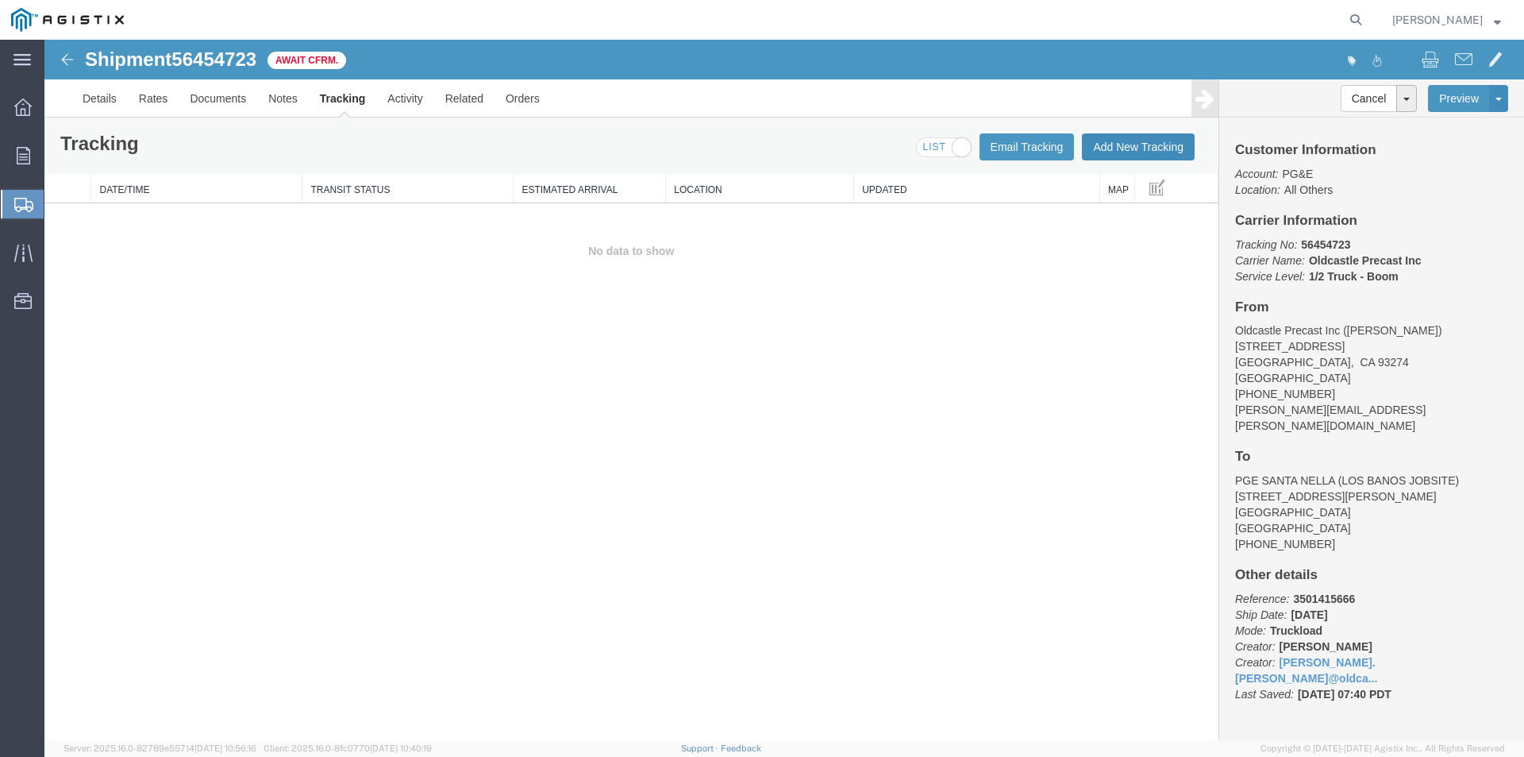
click at [1134, 135] on button "Add New Tracking" at bounding box center [1138, 146] width 113 height 27
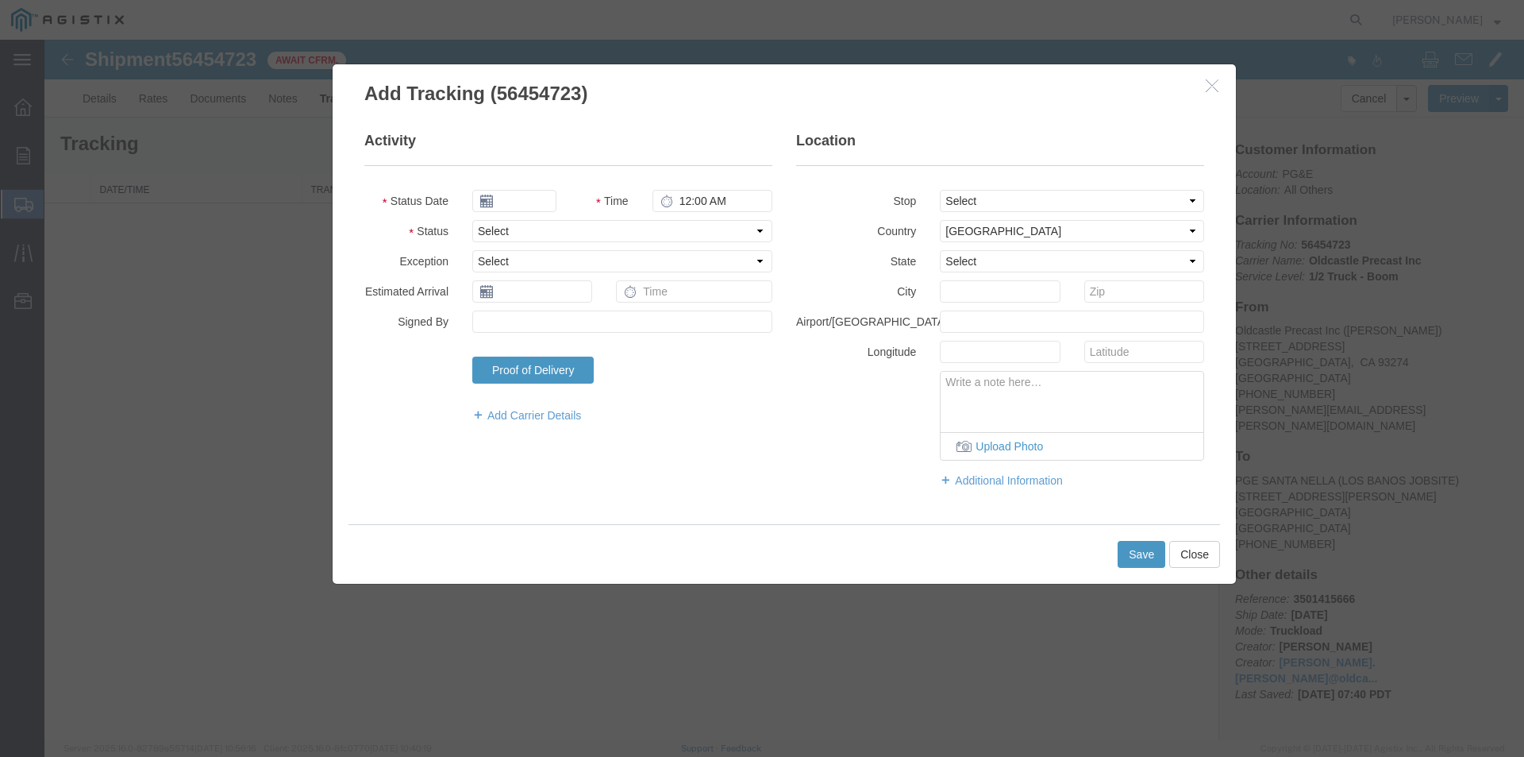
type input "[DATE]"
type input "8:00 AM"
click at [523, 198] on input "[DATE]" at bounding box center [514, 201] width 84 height 22
click at [534, 320] on td "12" at bounding box center [532, 324] width 24 height 24
type input "[DATE]"
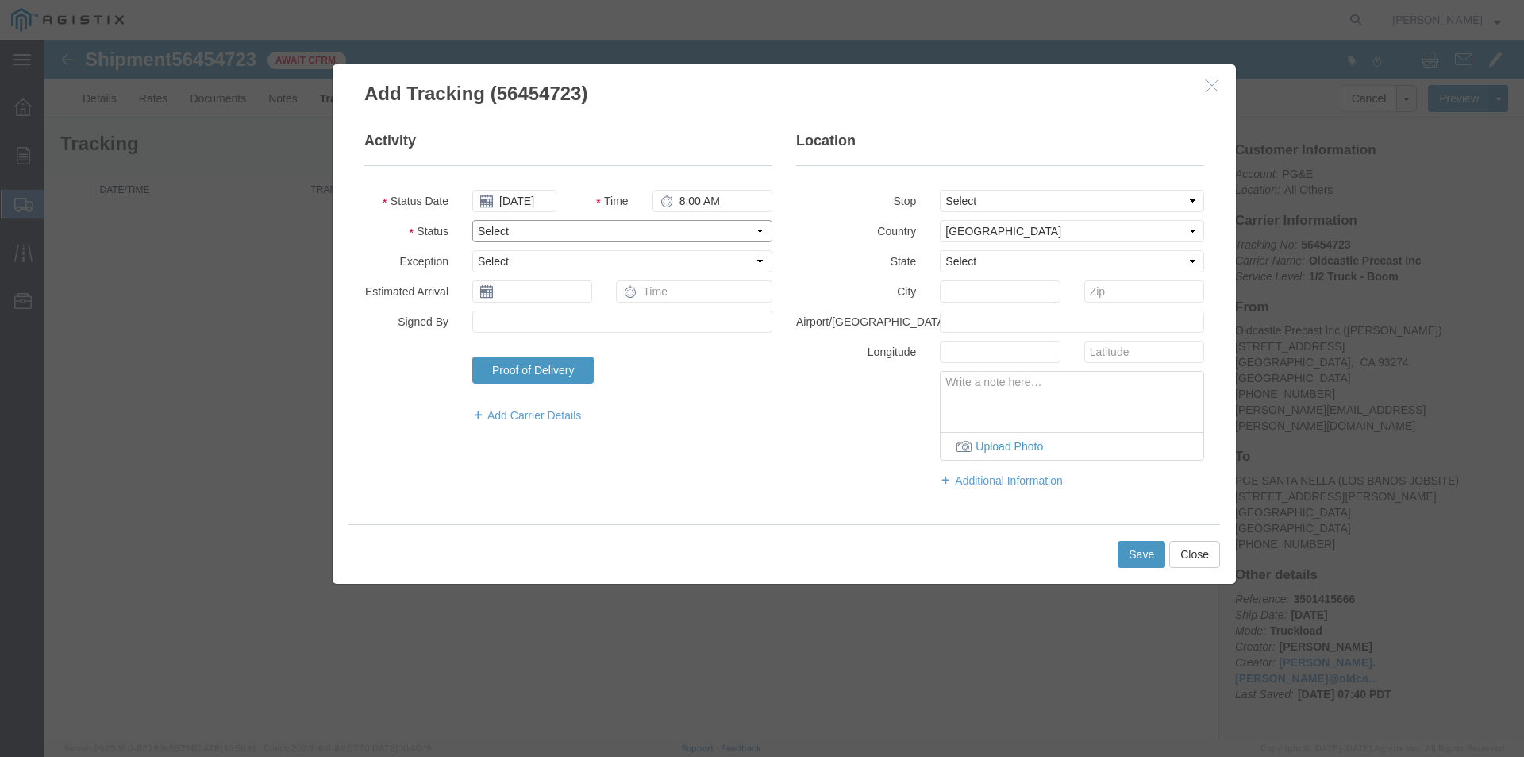
click at [508, 227] on select "Select Arrival Notice Available Arrival Notice Imported Arrive at Delivery Loca…" at bounding box center [622, 231] width 300 height 22
select select "DELIVRED"
click at [472, 220] on select "Select Arrival Notice Available Arrival Notice Imported Arrive at Delivery Loca…" at bounding box center [622, 231] width 300 height 22
click at [1134, 557] on button "Save" at bounding box center [1142, 554] width 48 height 27
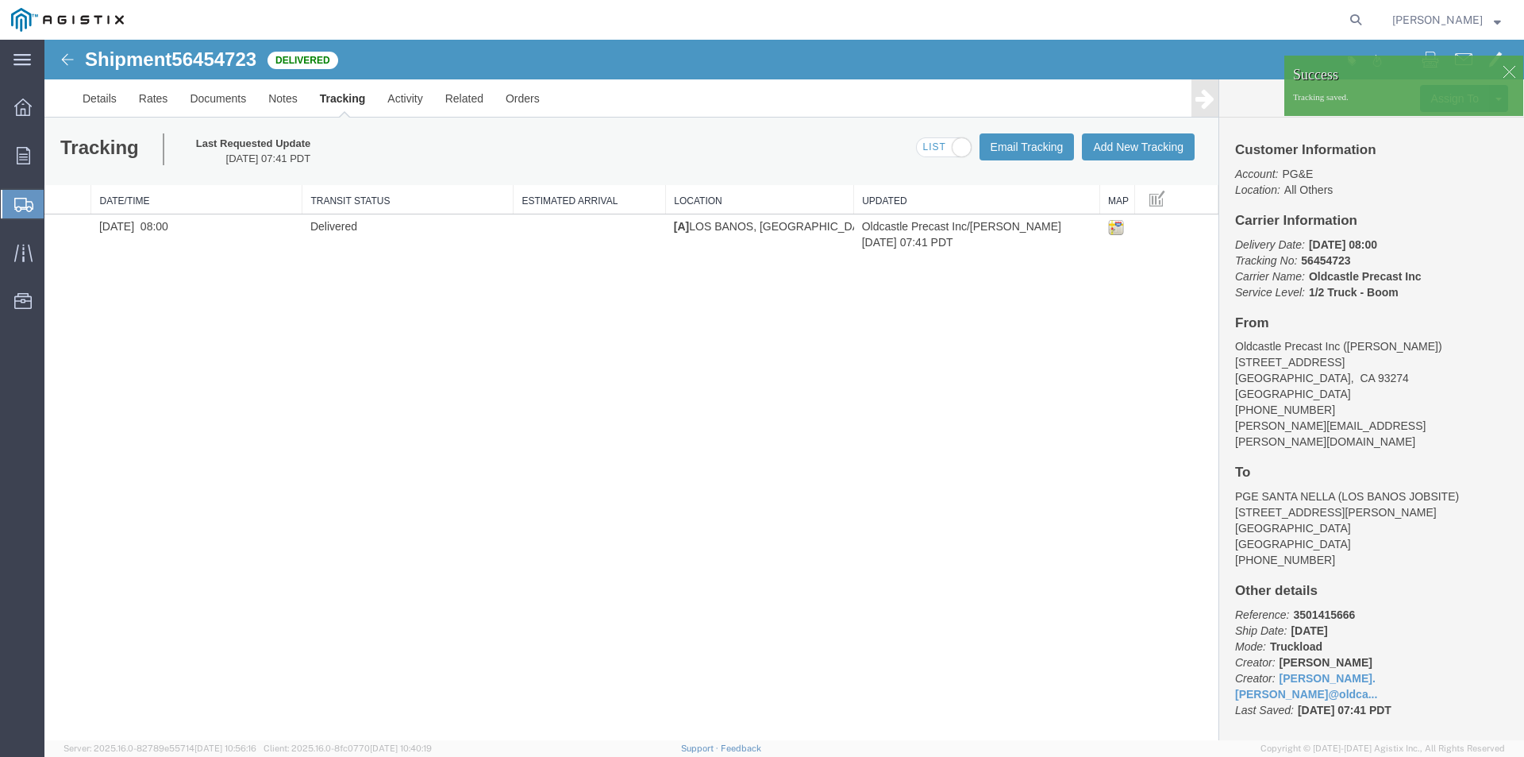
click at [1504, 70] on div at bounding box center [1509, 72] width 24 height 24
